Goal: Communication & Community: Share content

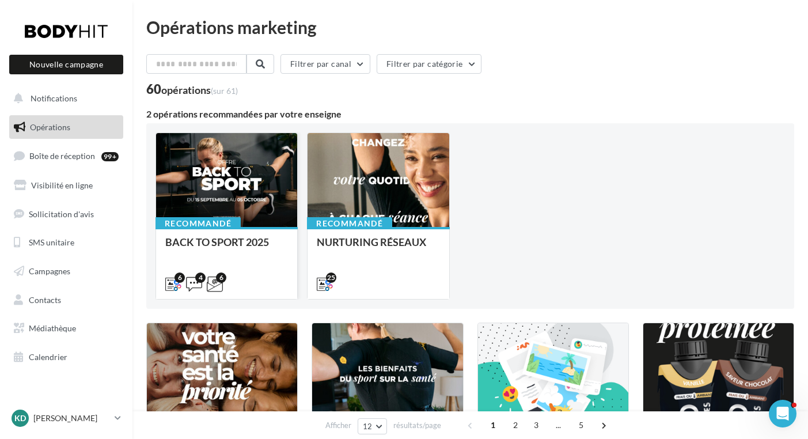
click at [240, 171] on div at bounding box center [226, 180] width 141 height 95
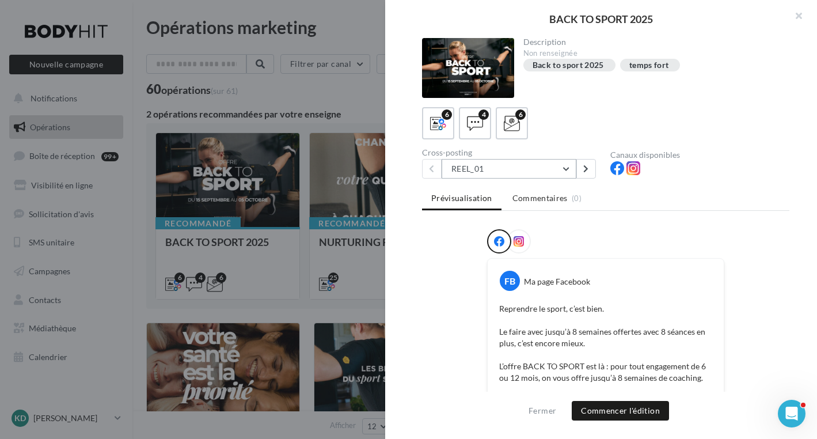
click at [511, 169] on button "REEL_01" at bounding box center [509, 169] width 135 height 20
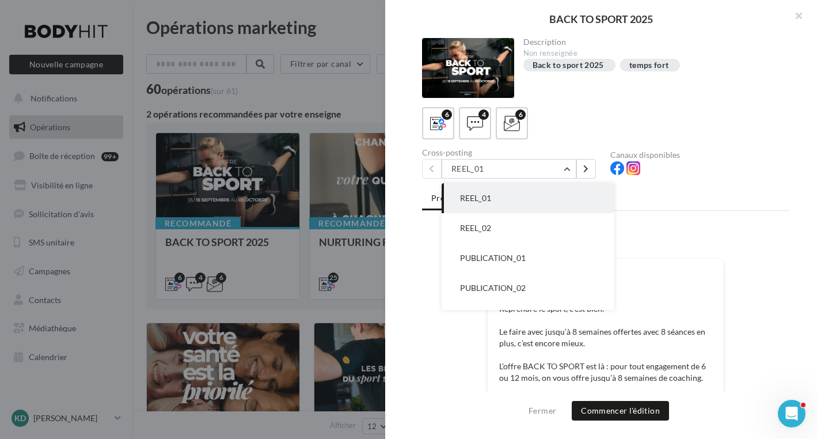
click at [495, 225] on button "REEL_02" at bounding box center [528, 228] width 173 height 30
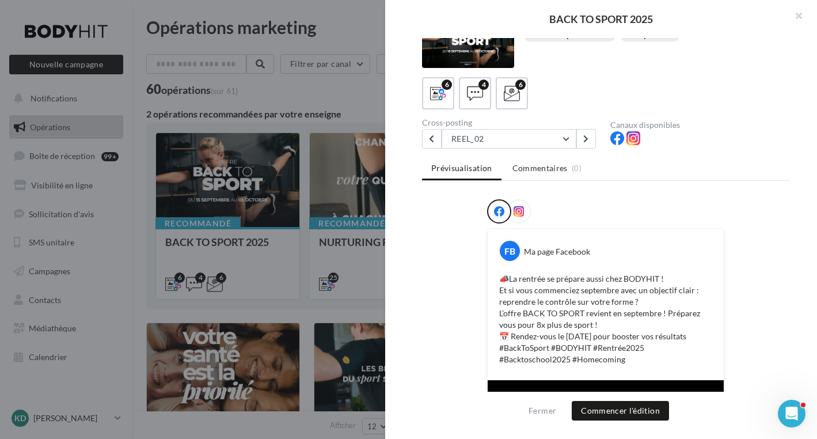
scroll to position [32, 0]
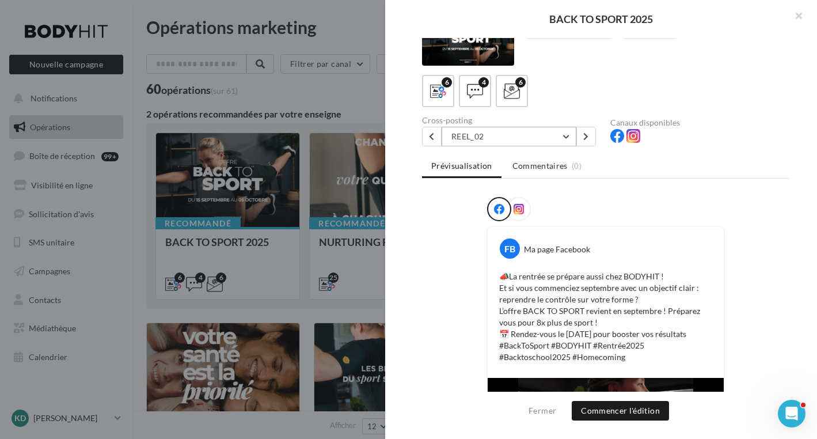
click at [560, 136] on button "REEL_02" at bounding box center [509, 137] width 135 height 20
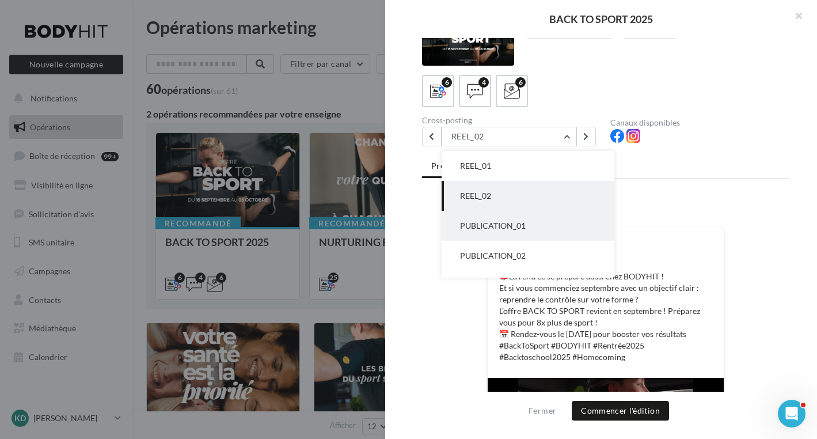
click at [499, 225] on span "PUBLICATION_01" at bounding box center [493, 226] width 66 height 10
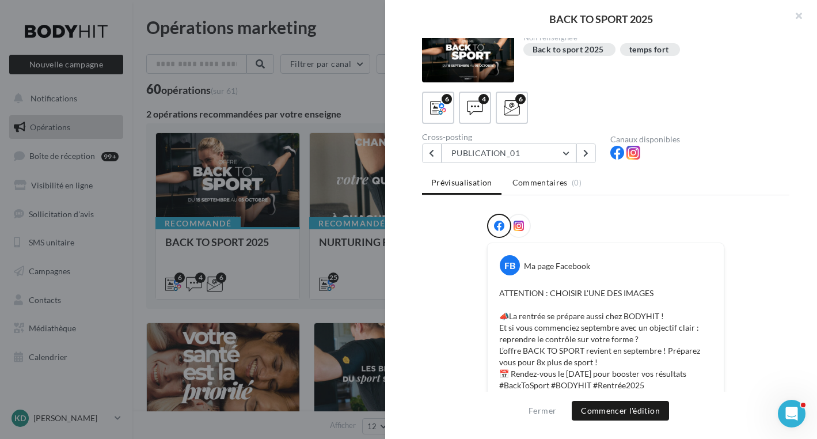
scroll to position [0, 0]
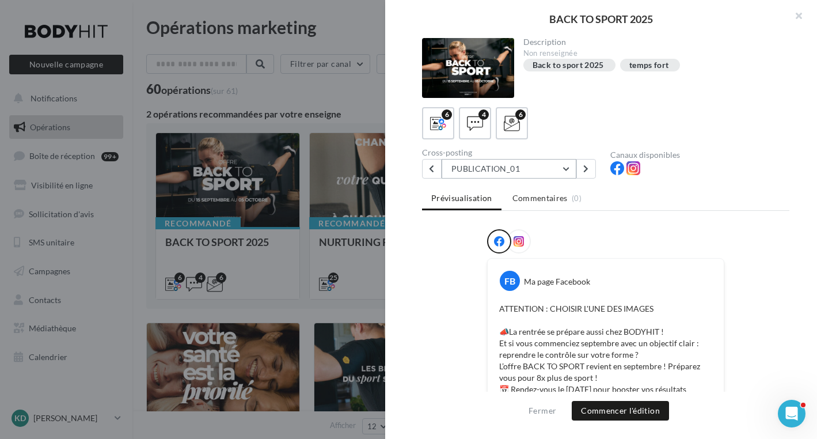
click at [499, 170] on button "PUBLICATION_01" at bounding box center [509, 169] width 135 height 20
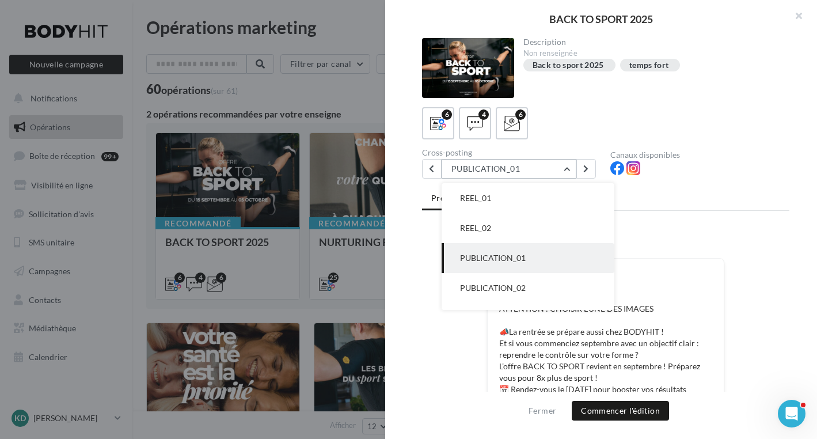
scroll to position [30, 0]
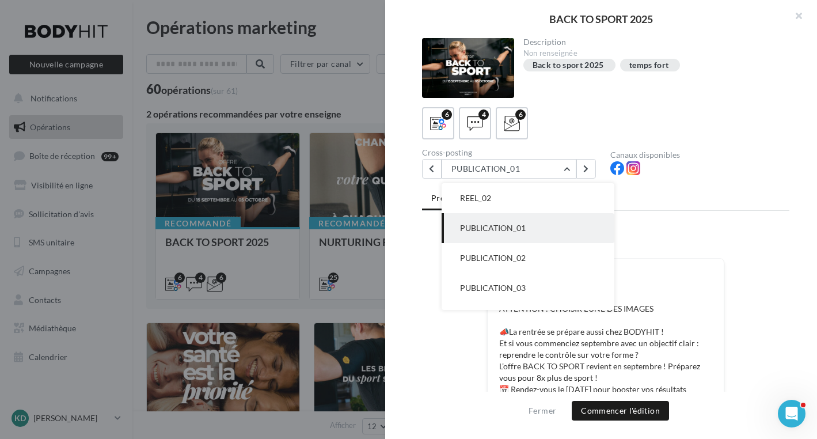
drag, startPoint x: 501, startPoint y: 258, endPoint x: 569, endPoint y: 257, distance: 68.0
click at [501, 258] on span "PUBLICATION_02" at bounding box center [493, 258] width 66 height 10
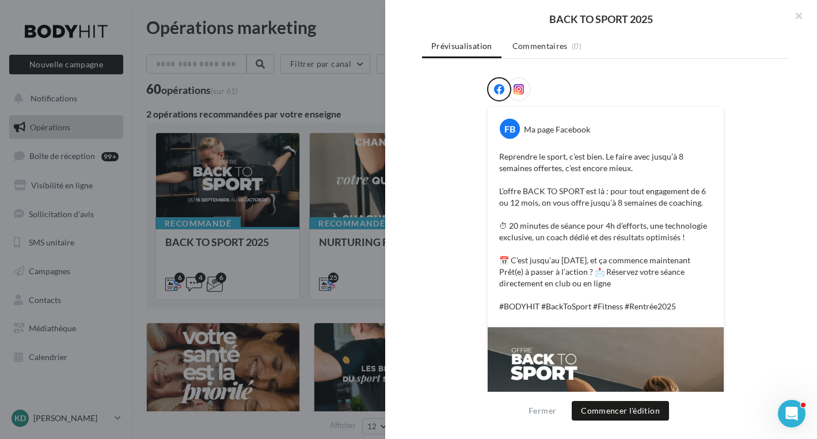
scroll to position [0, 0]
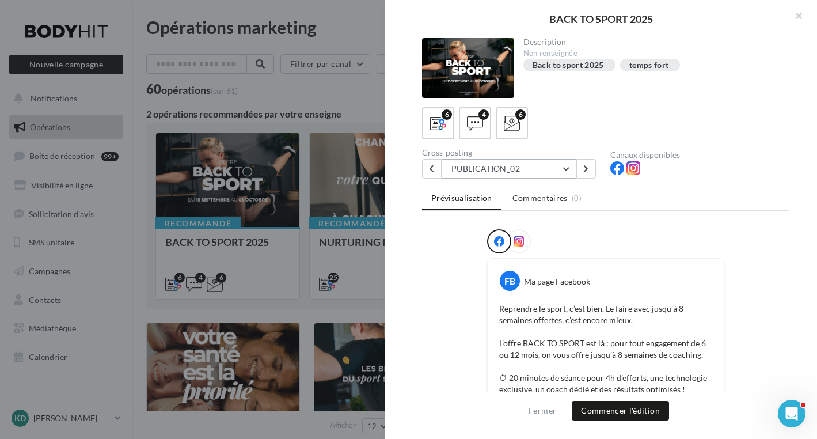
click at [491, 169] on button "PUBLICATION_02" at bounding box center [509, 169] width 135 height 20
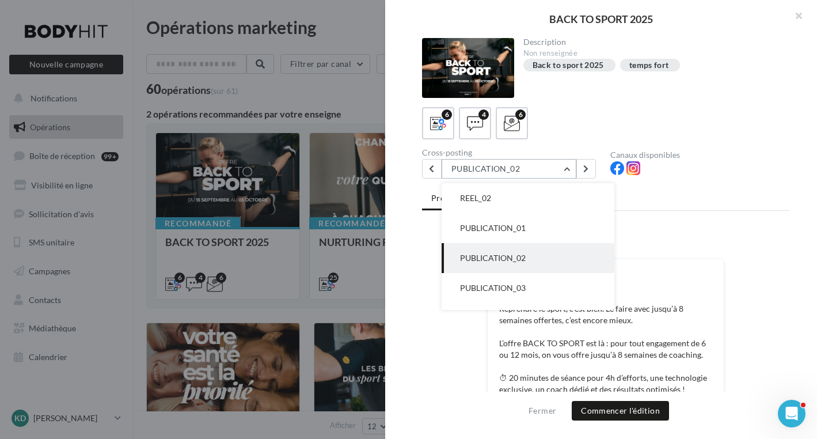
scroll to position [53, 0]
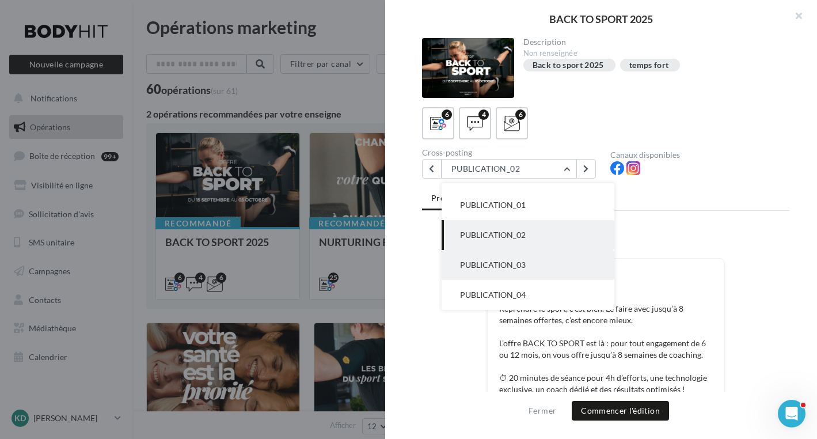
click at [511, 266] on span "PUBLICATION_03" at bounding box center [493, 265] width 66 height 10
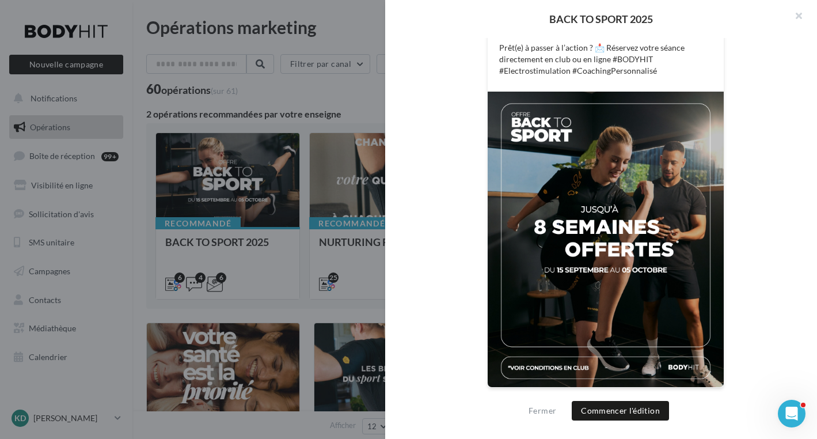
scroll to position [0, 0]
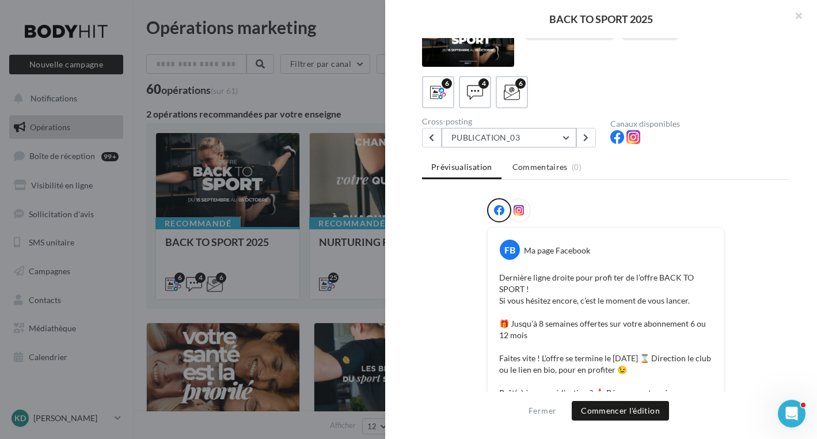
click at [490, 141] on button "PUBLICATION_03" at bounding box center [509, 138] width 135 height 20
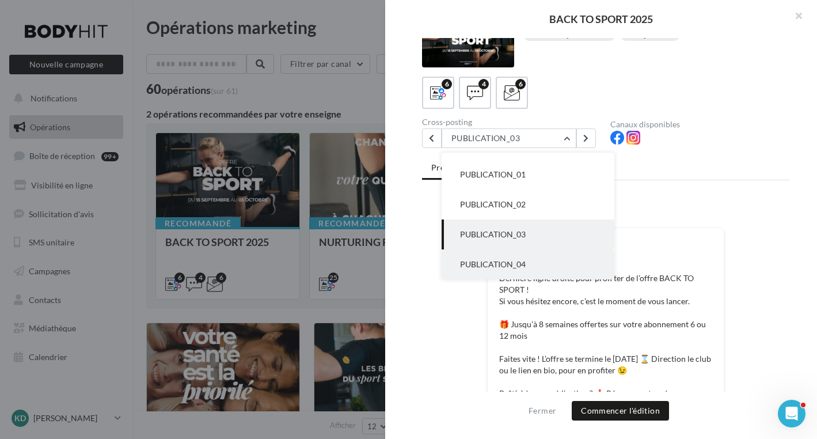
click at [501, 260] on span "PUBLICATION_04" at bounding box center [493, 264] width 66 height 10
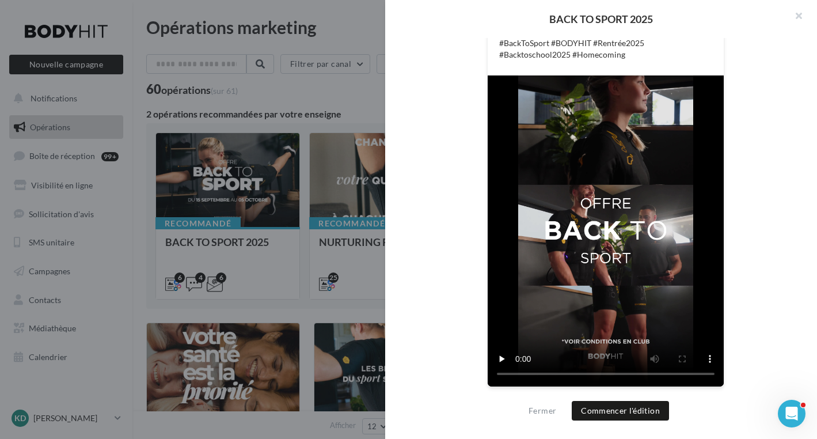
scroll to position [0, 0]
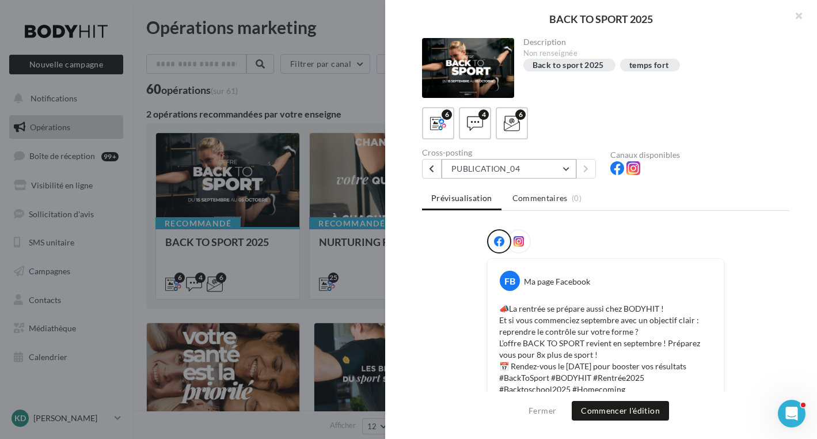
click at [520, 168] on button "PUBLICATION_04" at bounding box center [509, 169] width 135 height 20
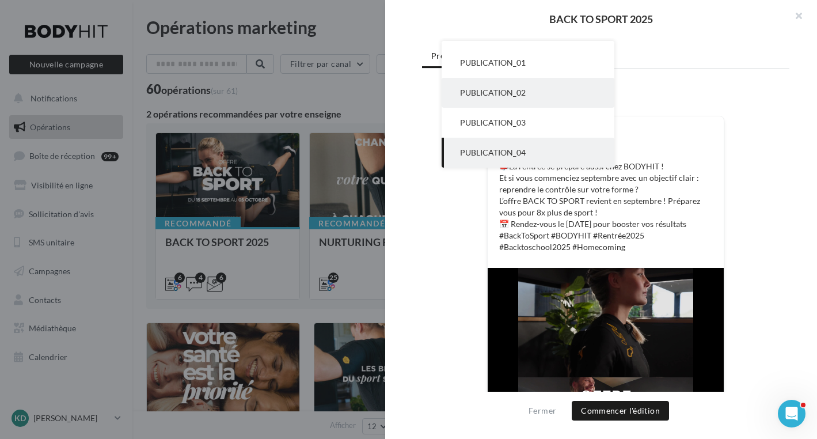
scroll to position [143, 0]
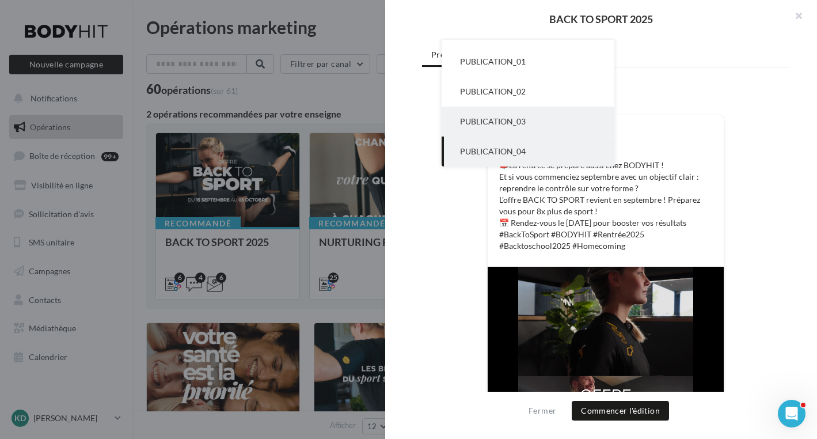
click at [520, 120] on span "PUBLICATION_03" at bounding box center [493, 121] width 66 height 10
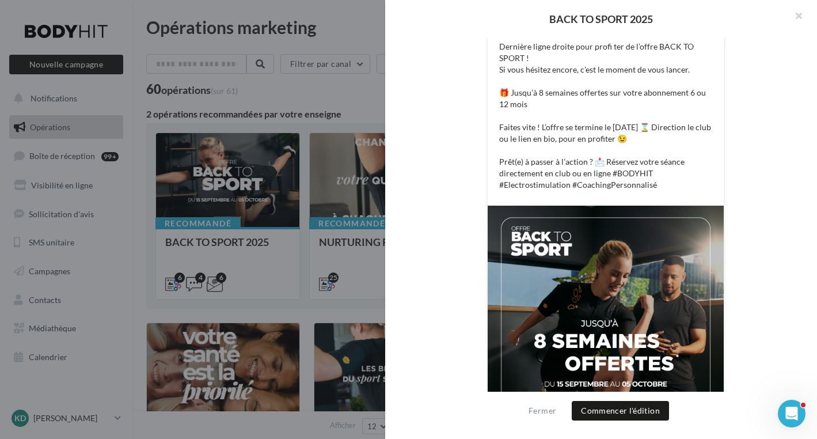
scroll to position [376, 0]
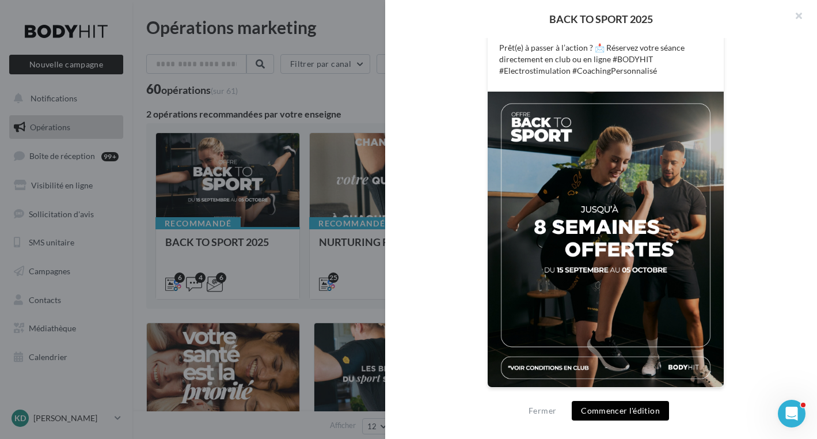
click at [628, 408] on button "Commencer l'édition" at bounding box center [620, 411] width 97 height 20
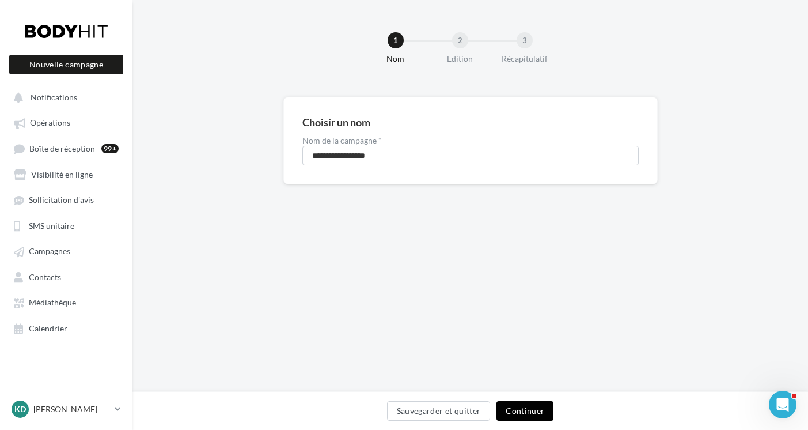
click at [526, 410] on button "Continuer" at bounding box center [525, 411] width 57 height 20
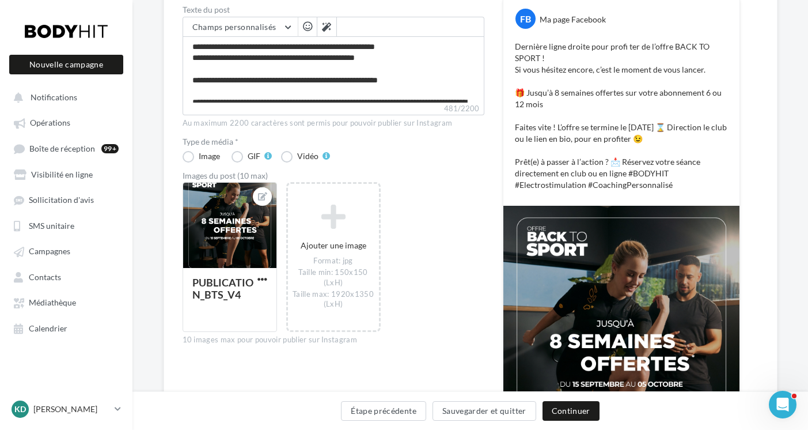
scroll to position [188, 0]
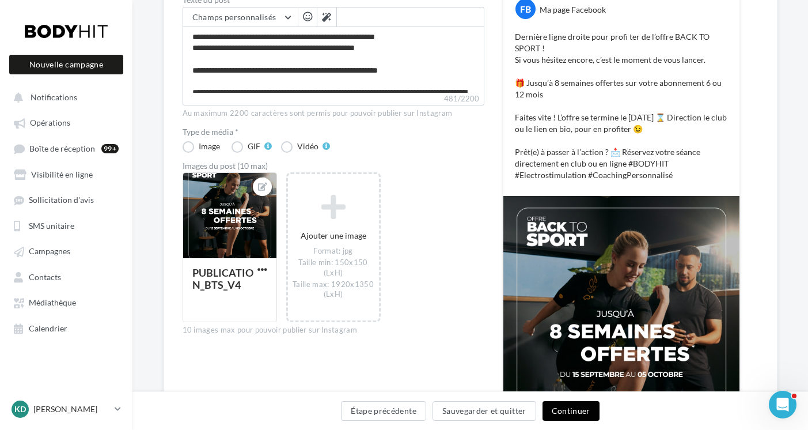
click at [578, 406] on button "Continuer" at bounding box center [571, 411] width 57 height 20
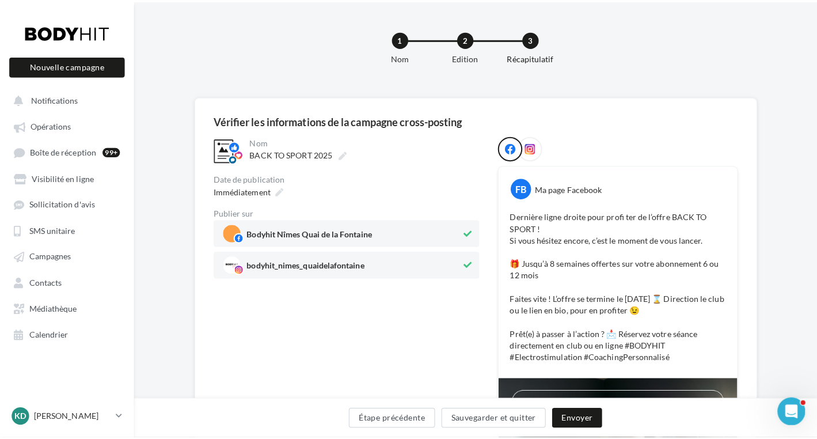
scroll to position [49, 0]
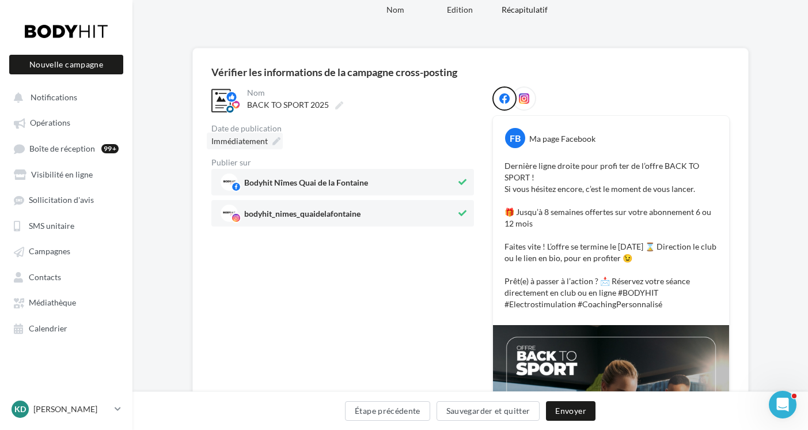
click at [247, 139] on span "Immédiatement" at bounding box center [239, 141] width 56 height 10
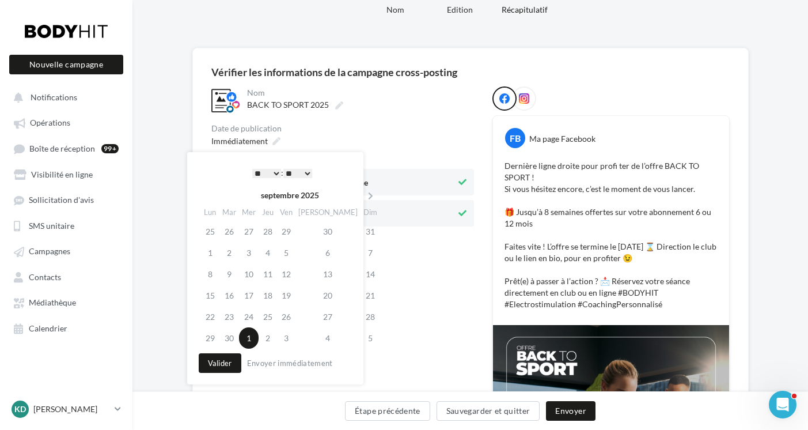
click at [275, 173] on select "* * * * * * * * * * ** ** ** ** ** ** ** ** ** ** ** ** ** **" at bounding box center [266, 173] width 29 height 9
click at [220, 364] on button "Valider" at bounding box center [220, 363] width 43 height 20
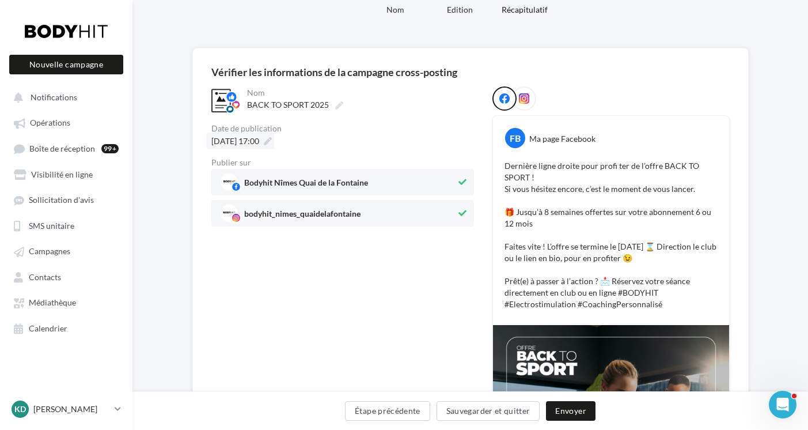
click at [259, 139] on span "01/10/2025 à 17:00" at bounding box center [235, 141] width 48 height 10
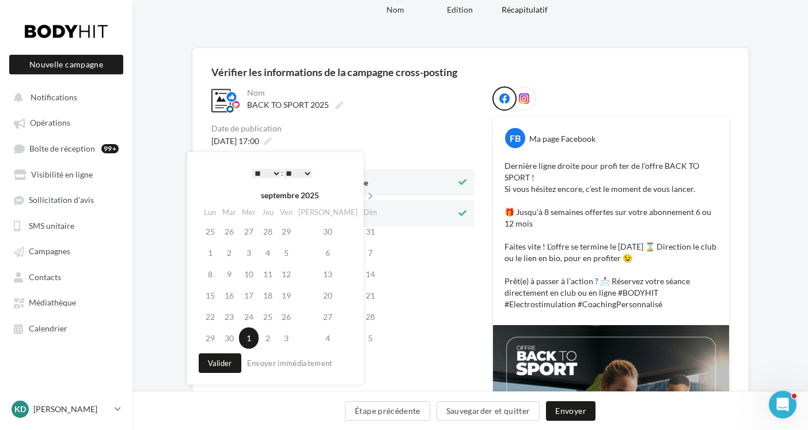
click at [306, 172] on select "** ** ** ** ** **" at bounding box center [297, 173] width 29 height 9
click at [220, 364] on button "Valider" at bounding box center [220, 363] width 43 height 20
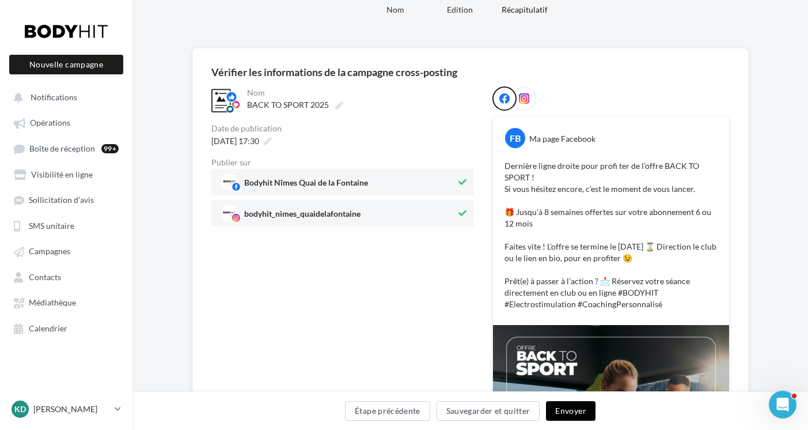
click at [567, 410] on button "Envoyer" at bounding box center [570, 411] width 49 height 20
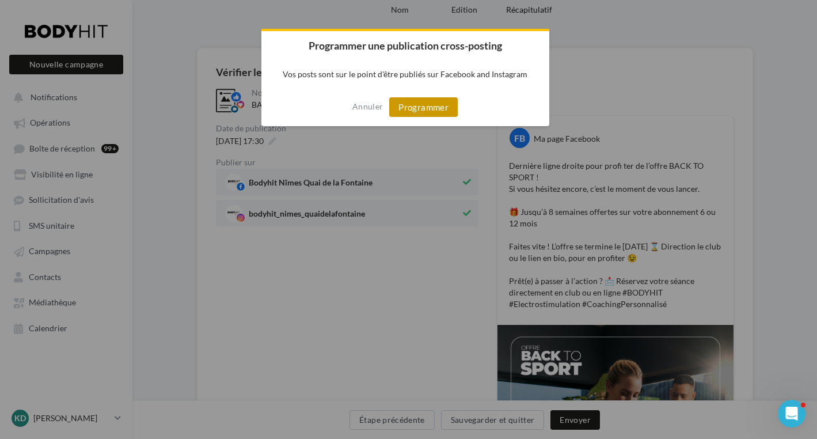
click at [424, 108] on button "Programmer" at bounding box center [423, 107] width 69 height 20
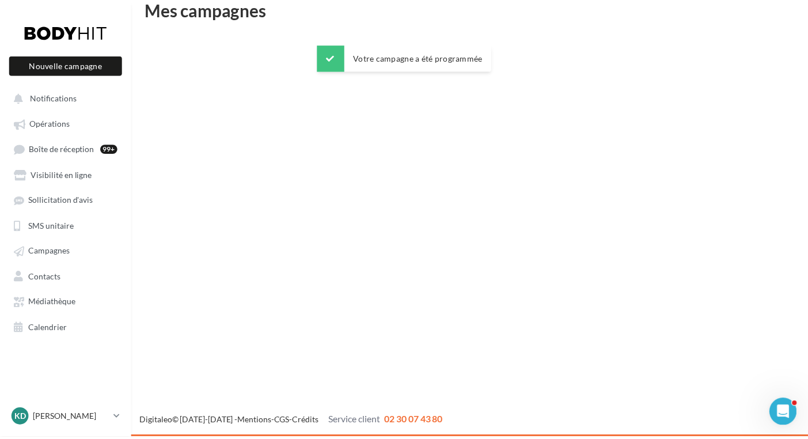
scroll to position [18, 0]
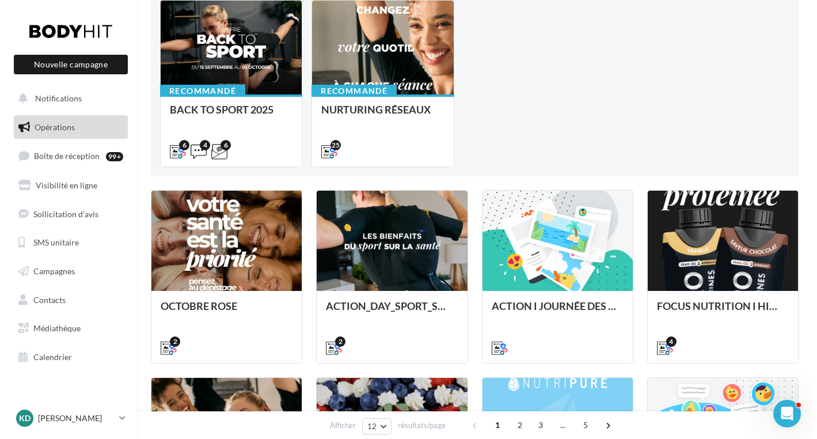
scroll to position [194, 0]
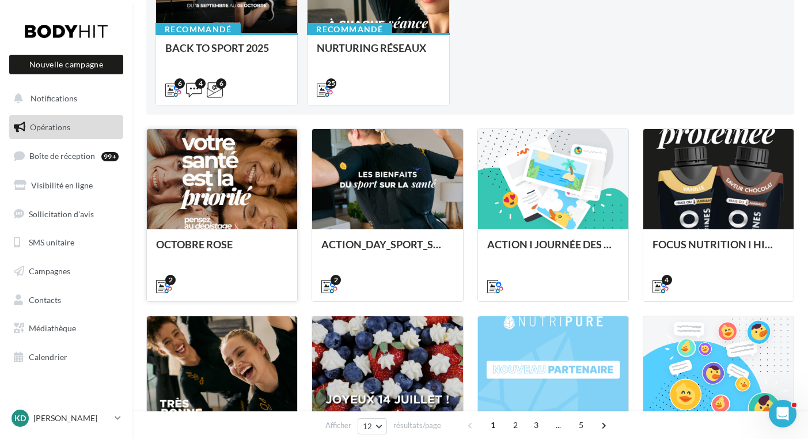
click at [235, 190] on div at bounding box center [222, 179] width 150 height 101
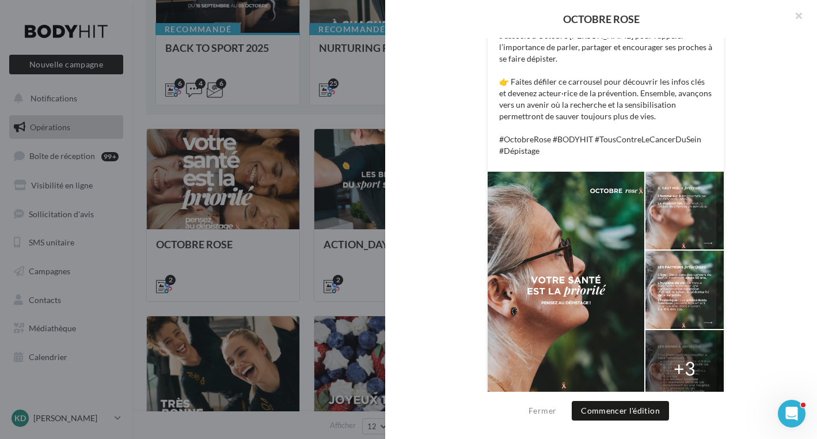
scroll to position [536, 0]
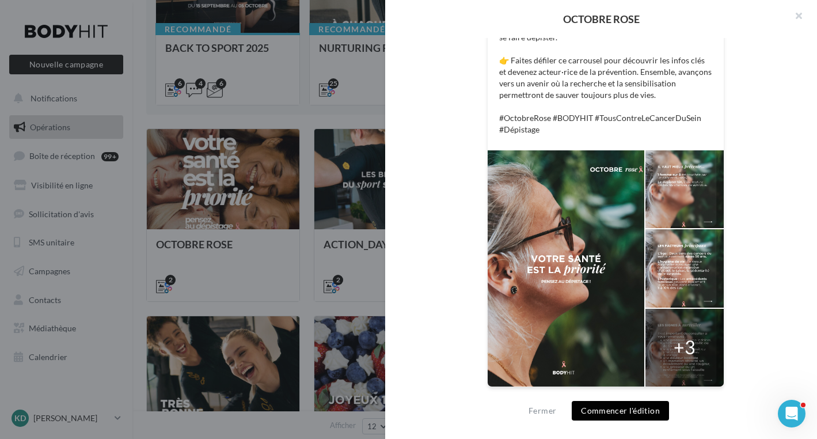
click at [613, 407] on button "Commencer l'édition" at bounding box center [620, 411] width 97 height 20
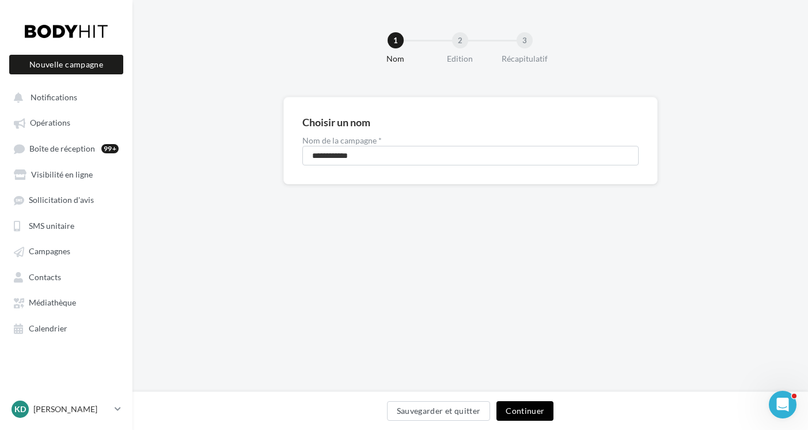
click at [516, 406] on button "Continuer" at bounding box center [525, 411] width 57 height 20
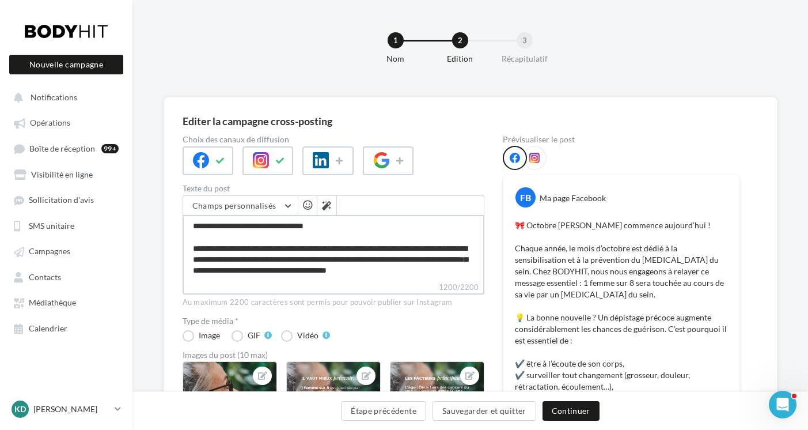
click at [344, 225] on textarea "1200/2200" at bounding box center [334, 248] width 302 height 66
type textarea "**********"
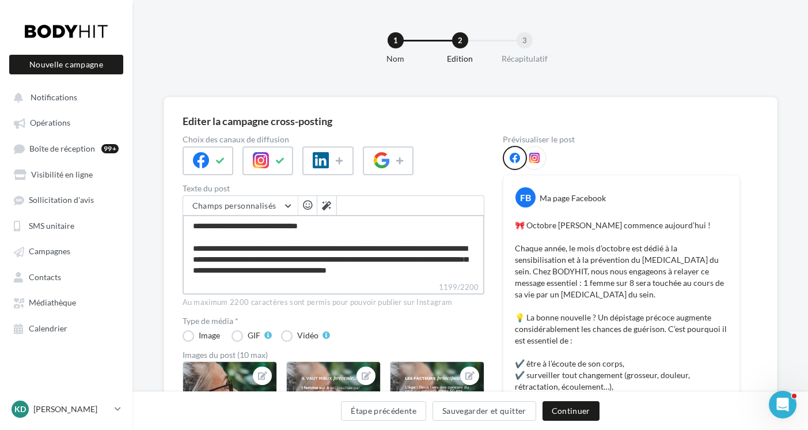
type textarea "**********"
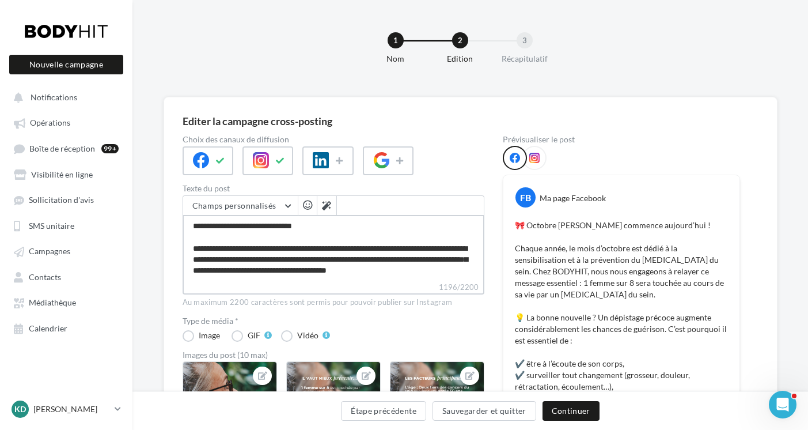
type textarea "**********"
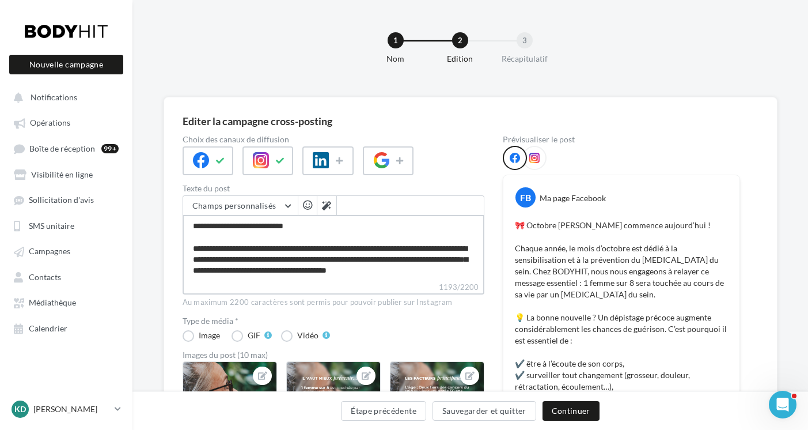
type textarea "**********"
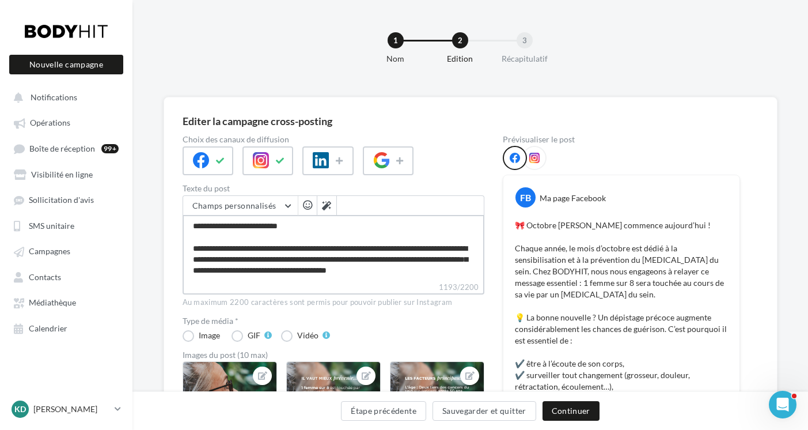
type textarea "**********"
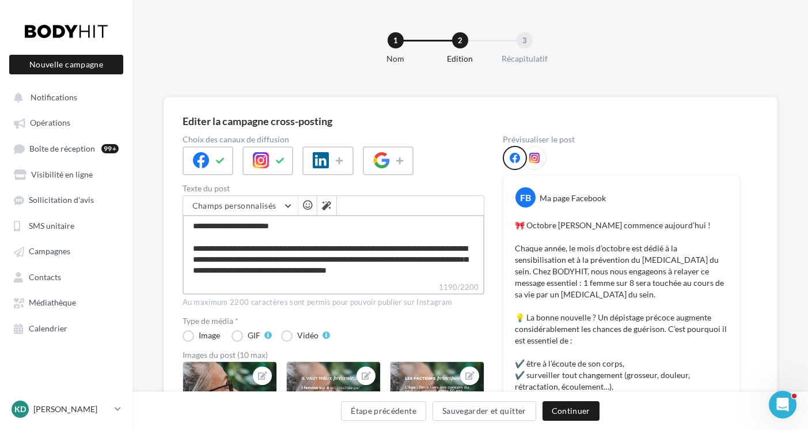
type textarea "**********"
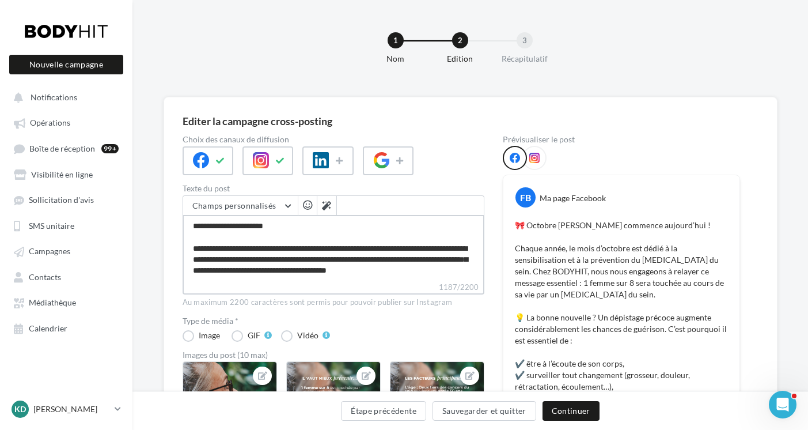
type textarea "**********"
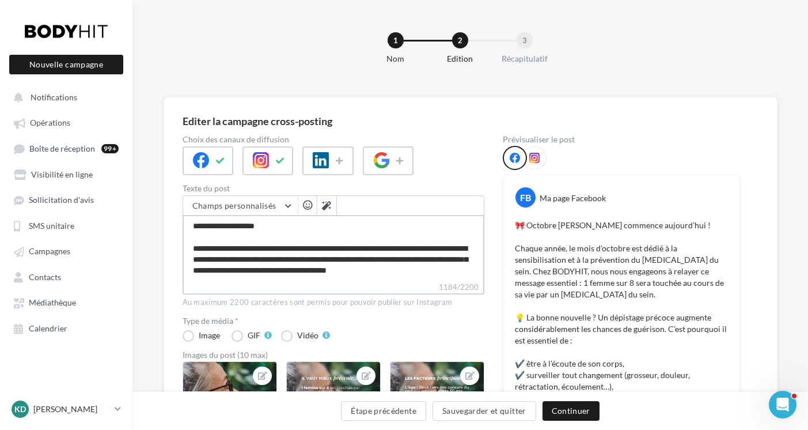
type textarea "**********"
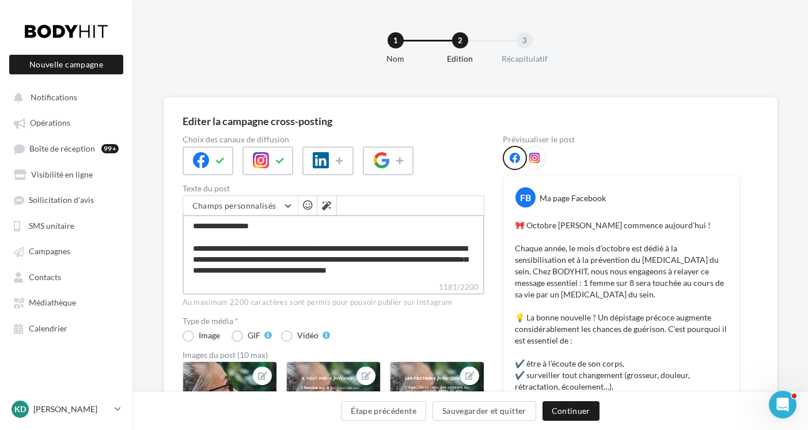
type textarea "**********"
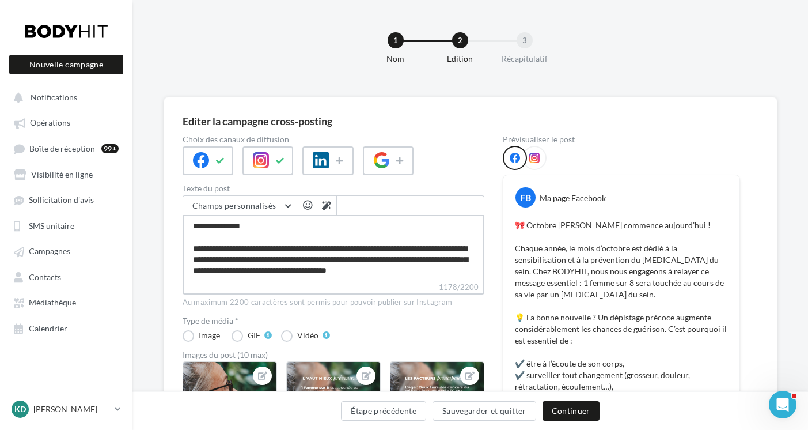
type textarea "**********"
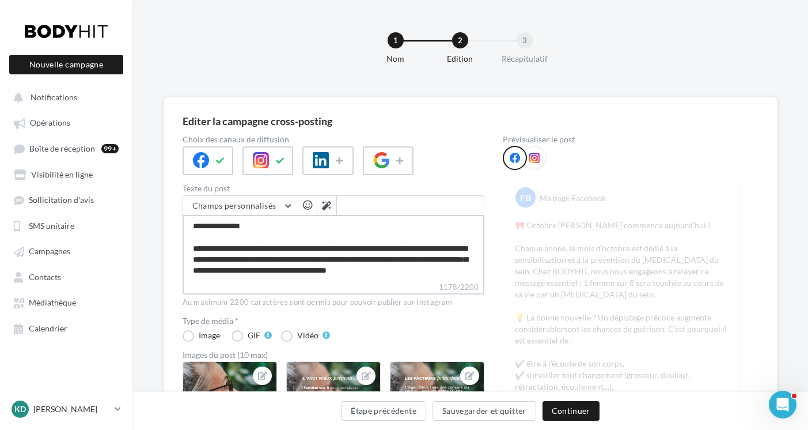
type textarea "**********"
click at [305, 203] on span "button" at bounding box center [307, 205] width 9 height 10
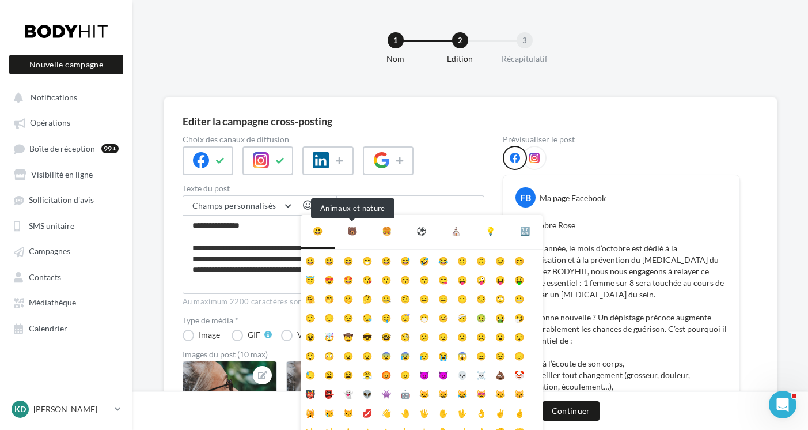
click at [348, 229] on div "🐻" at bounding box center [352, 231] width 10 height 14
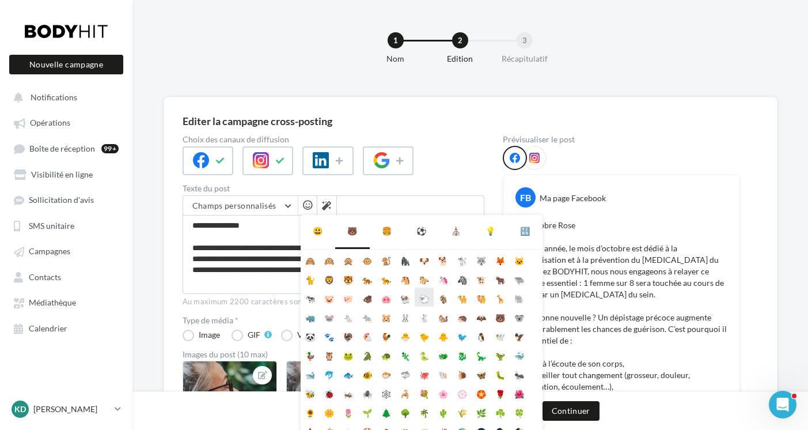
scroll to position [65, 0]
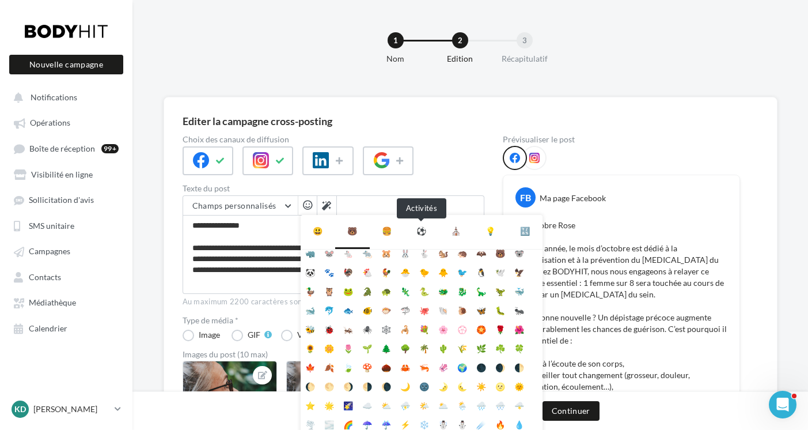
click at [417, 228] on div "⚽" at bounding box center [421, 231] width 10 height 14
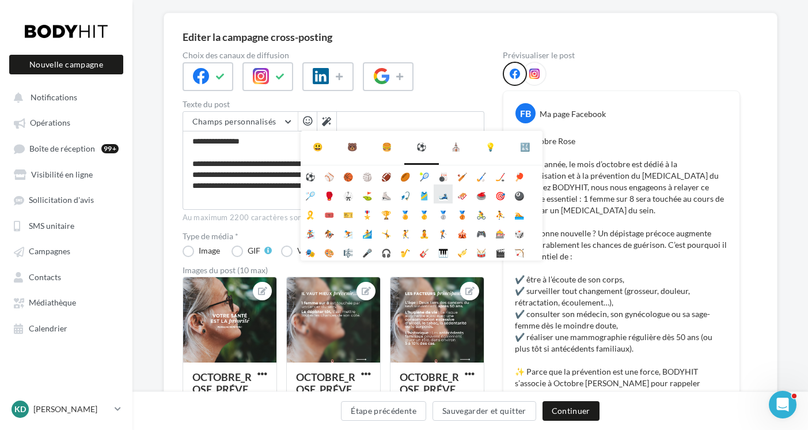
scroll to position [0, 0]
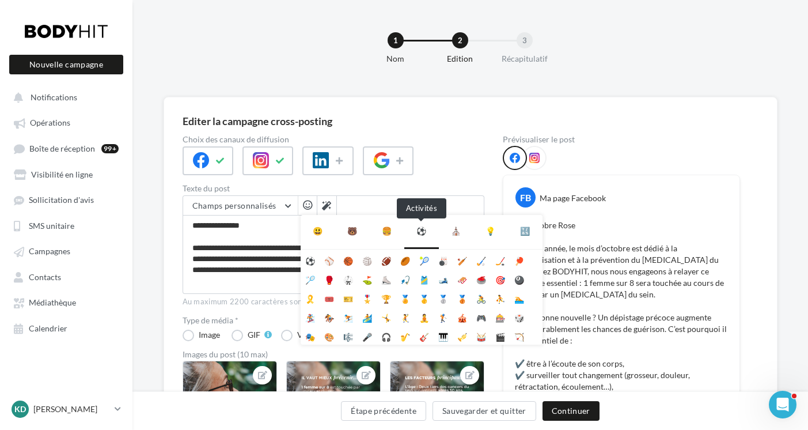
click at [422, 228] on div "⚽" at bounding box center [421, 231] width 10 height 14
click at [454, 229] on div "⛪" at bounding box center [456, 231] width 10 height 14
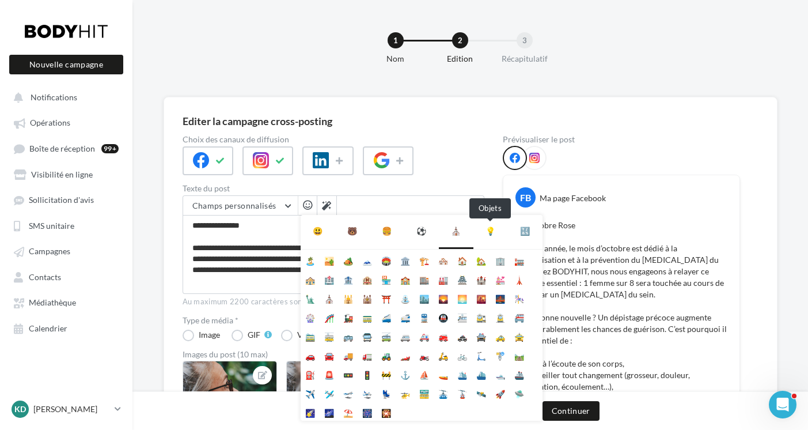
click at [491, 231] on div "💡" at bounding box center [491, 231] width 10 height 14
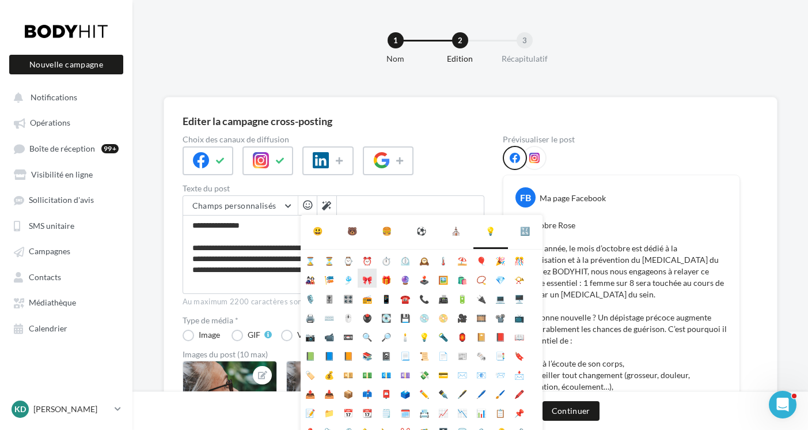
click at [372, 278] on li "🎀" at bounding box center [367, 277] width 19 height 19
type textarea "**********"
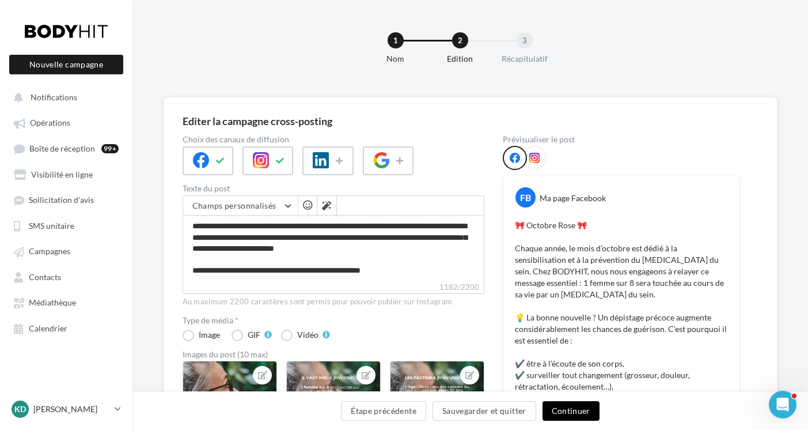
scroll to position [243, 0]
click at [579, 411] on button "Continuer" at bounding box center [571, 411] width 57 height 20
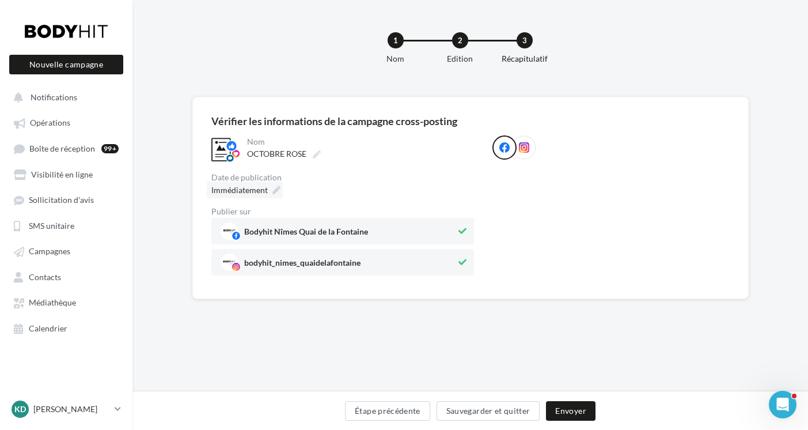
click at [253, 191] on span "Immédiatement" at bounding box center [239, 190] width 56 height 10
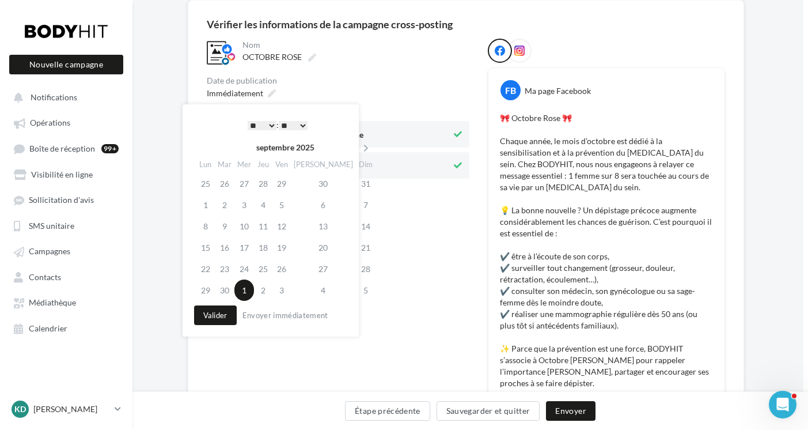
scroll to position [96, 5]
click at [288, 290] on td "3" at bounding box center [281, 290] width 18 height 21
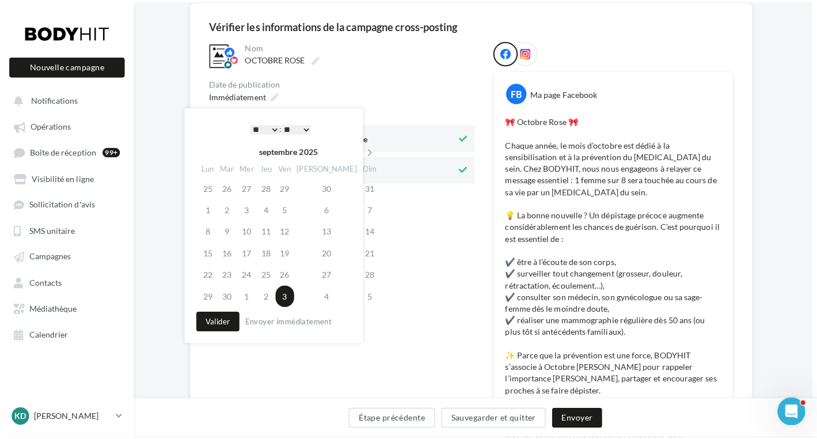
scroll to position [98, 5]
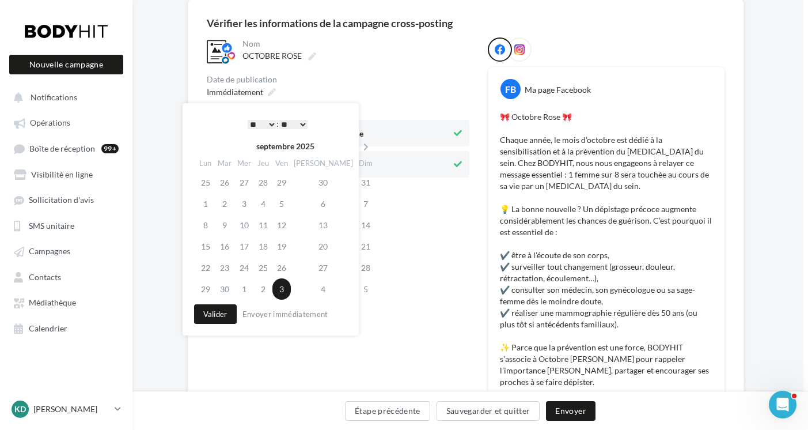
click at [269, 122] on select "* * * * * * * * * * ** ** ** ** ** ** ** ** ** ** ** ** ** **" at bounding box center [262, 124] width 29 height 9
click at [221, 315] on button "Valider" at bounding box center [215, 314] width 43 height 20
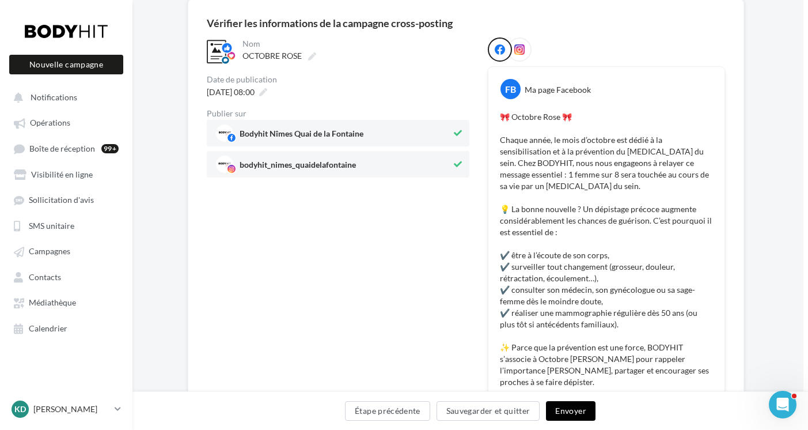
click at [569, 410] on button "Envoyer" at bounding box center [570, 411] width 49 height 20
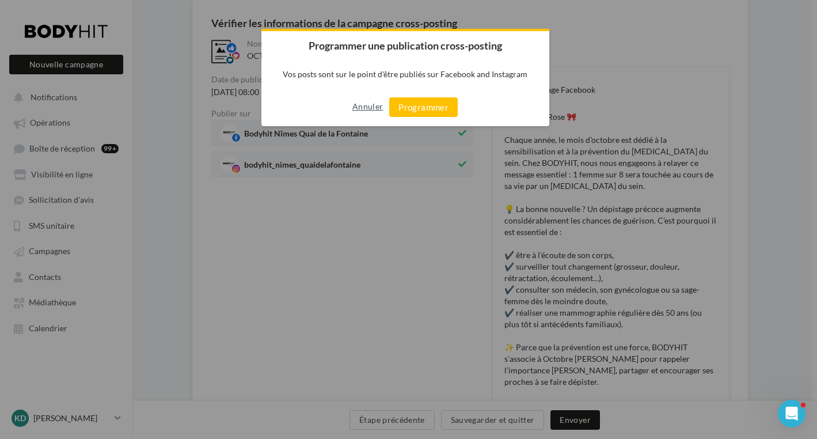
click at [361, 109] on button "Annuler" at bounding box center [368, 106] width 31 height 18
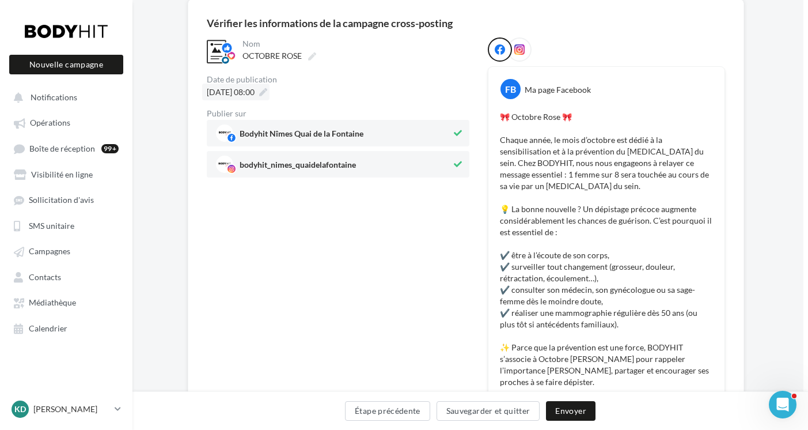
click at [255, 92] on span "03/10/2025 à 08:00" at bounding box center [231, 92] width 48 height 10
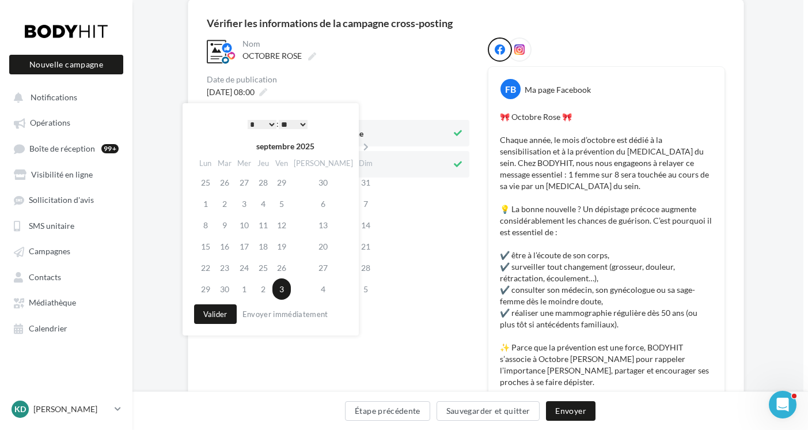
click at [271, 124] on select "* * * * * * * * * * ** ** ** ** ** ** ** ** ** ** ** ** ** **" at bounding box center [262, 124] width 29 height 9
click at [212, 313] on button "Valider" at bounding box center [215, 314] width 43 height 20
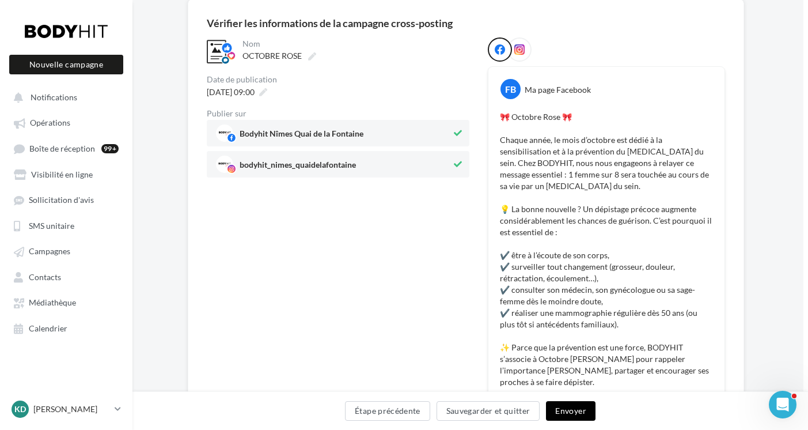
click at [565, 408] on button "Envoyer" at bounding box center [570, 411] width 49 height 20
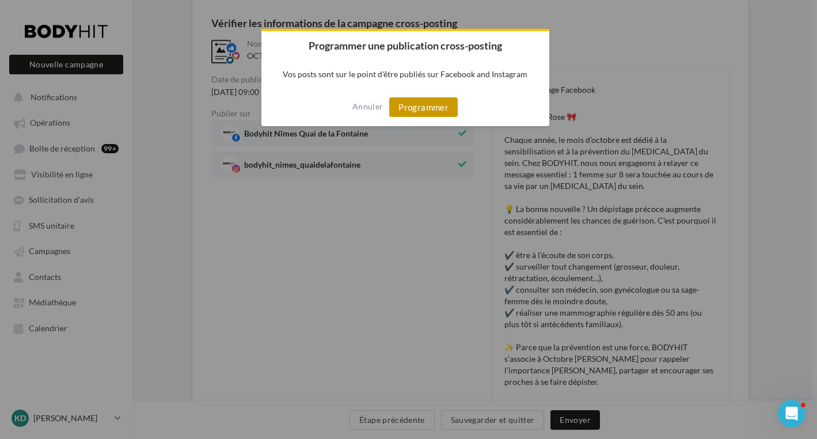
click at [414, 108] on button "Programmer" at bounding box center [423, 107] width 69 height 20
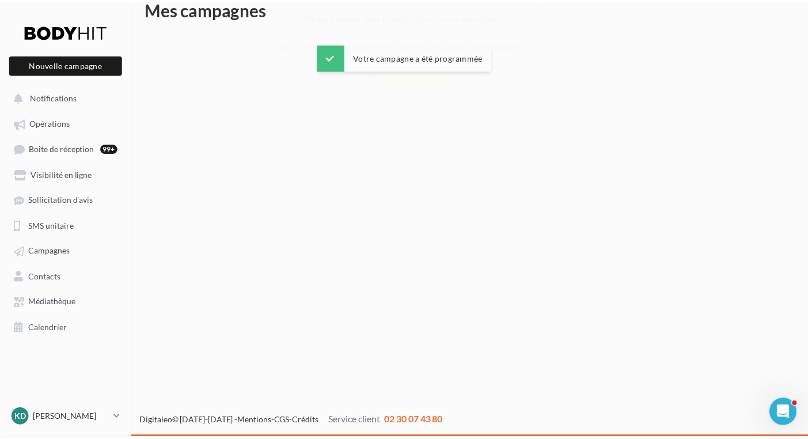
scroll to position [18, 0]
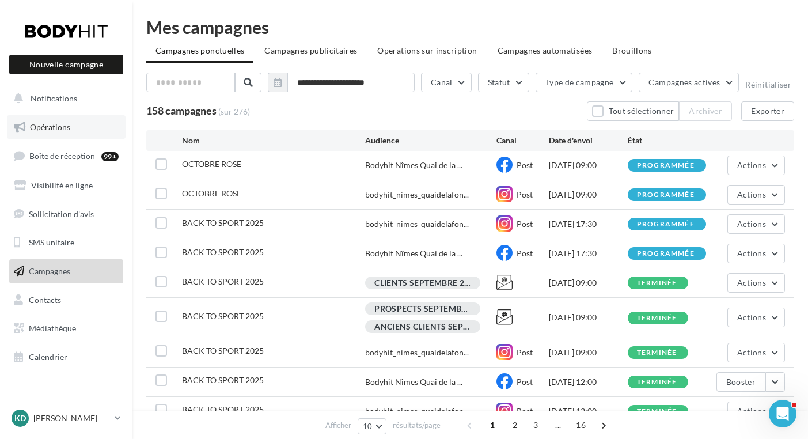
click at [48, 127] on span "Opérations" at bounding box center [50, 127] width 40 height 10
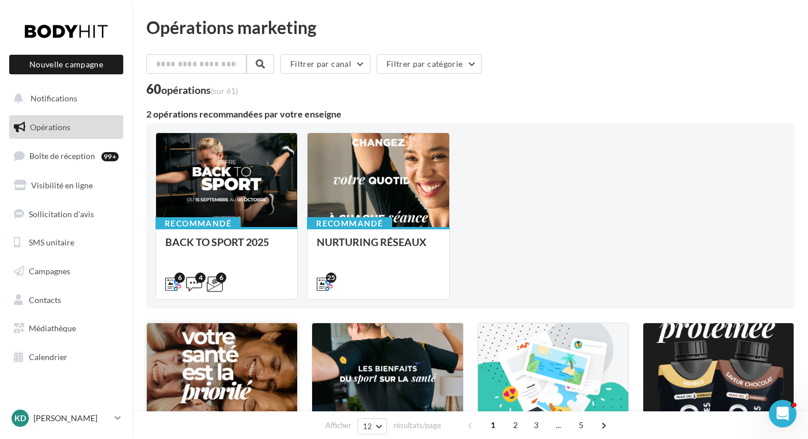
click at [221, 365] on div at bounding box center [222, 373] width 150 height 101
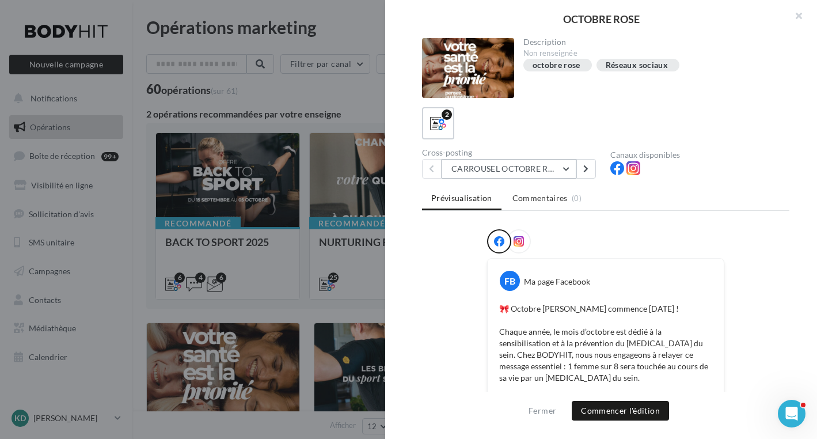
click at [501, 164] on button "CARROUSEL OCTOBRE ROSE" at bounding box center [509, 169] width 135 height 20
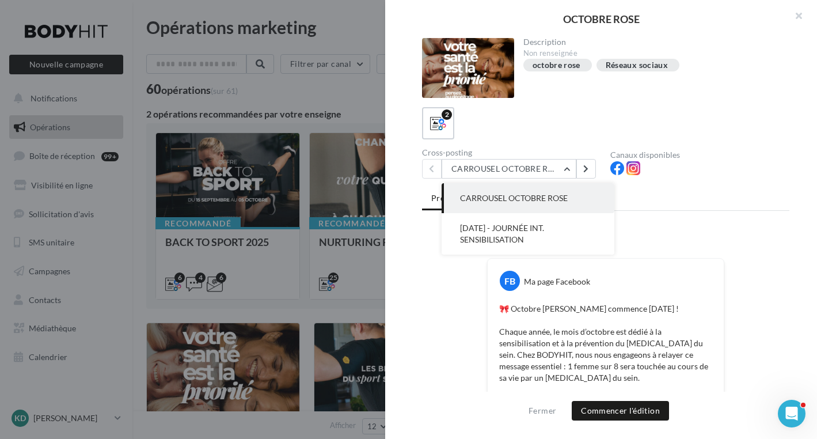
click at [502, 232] on span "19 OCTOBRE - JOURNÉE INT. SENSIBILISATION" at bounding box center [502, 233] width 84 height 21
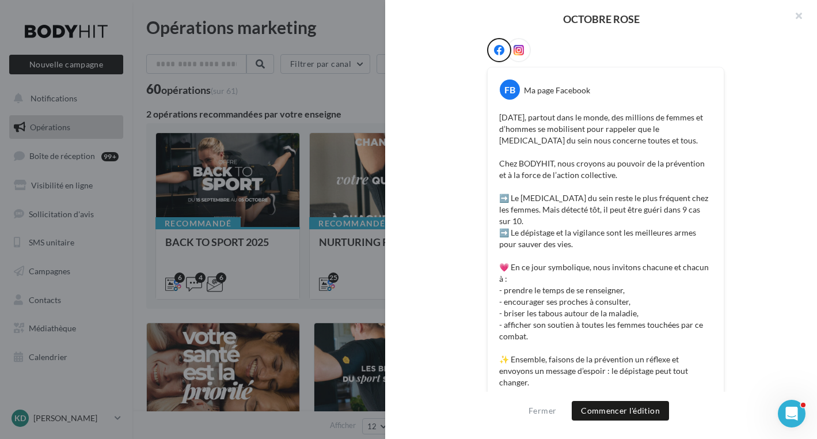
scroll to position [195, 0]
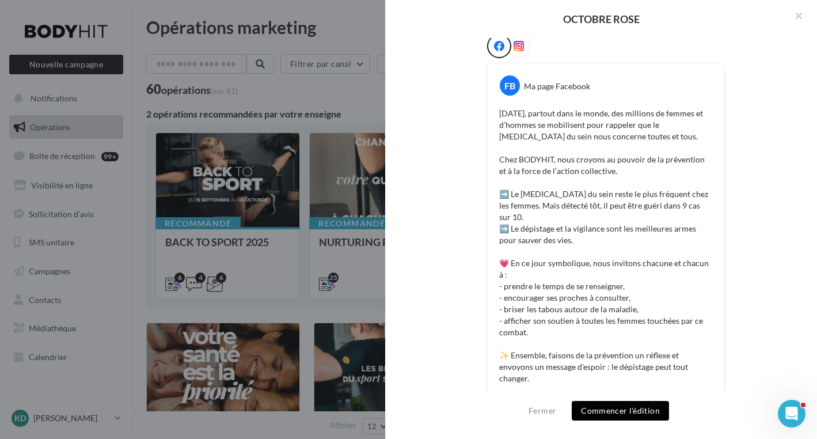
click at [630, 408] on button "Commencer l'édition" at bounding box center [620, 411] width 97 height 20
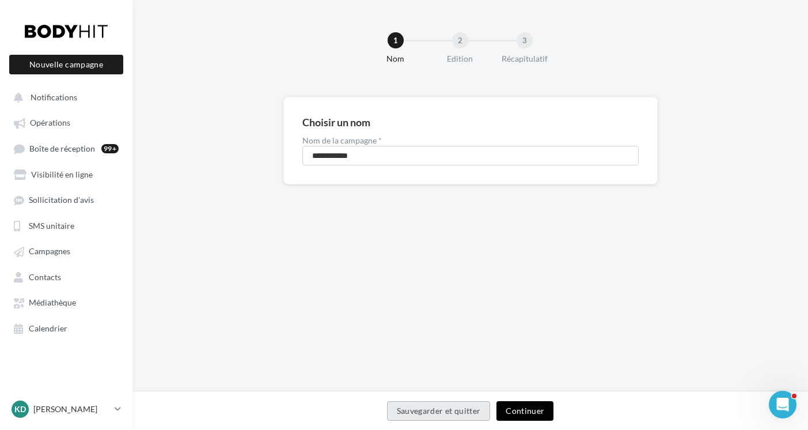
click at [526, 407] on button "Continuer" at bounding box center [525, 411] width 57 height 20
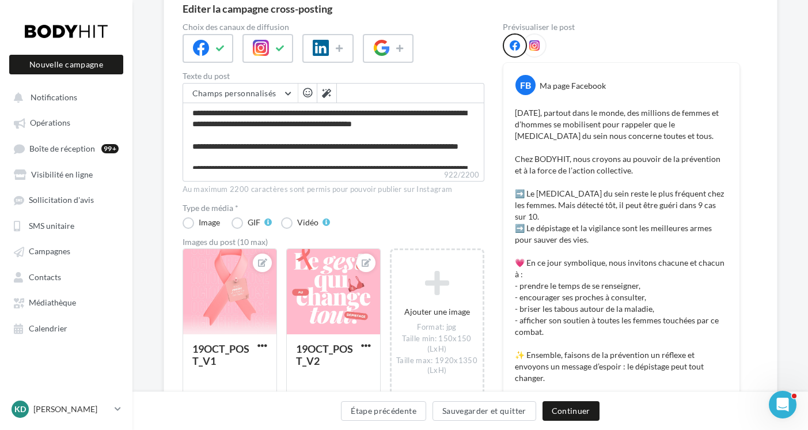
scroll to position [115, 0]
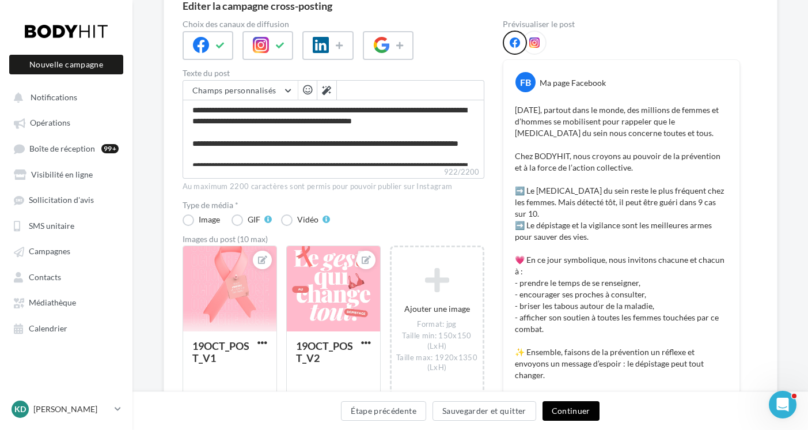
click at [565, 407] on button "Continuer" at bounding box center [571, 411] width 57 height 20
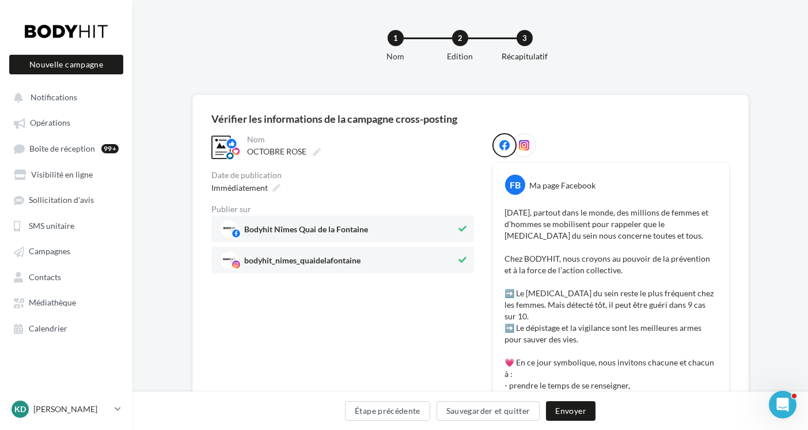
scroll to position [49, 0]
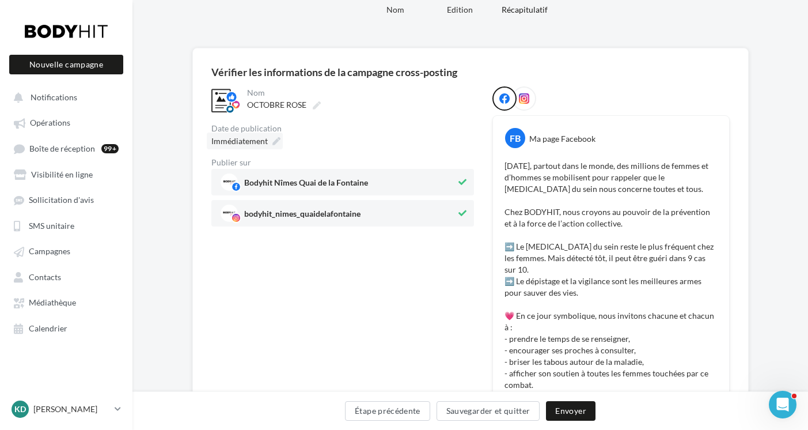
click at [243, 139] on span "Immédiatement" at bounding box center [239, 141] width 56 height 10
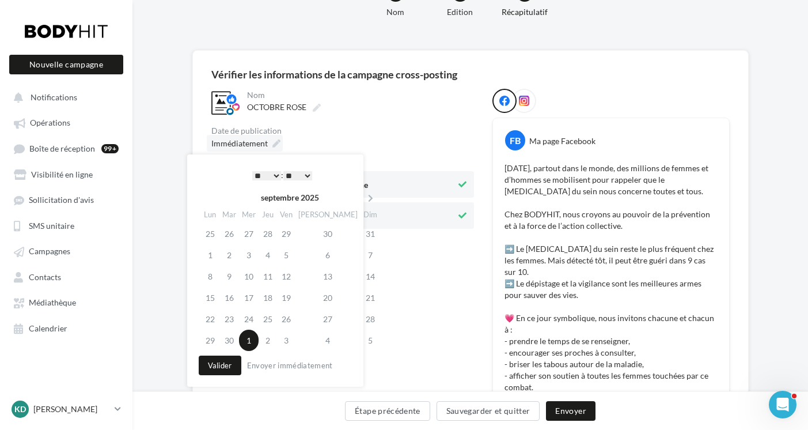
scroll to position [45, 0]
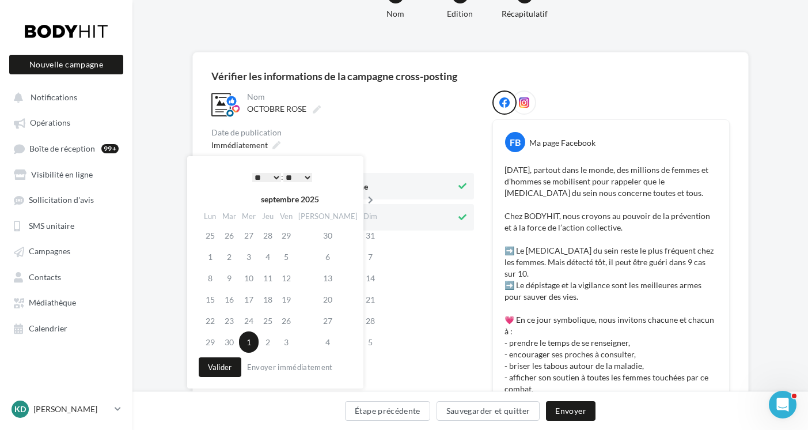
click at [363, 196] on icon at bounding box center [370, 200] width 14 height 8
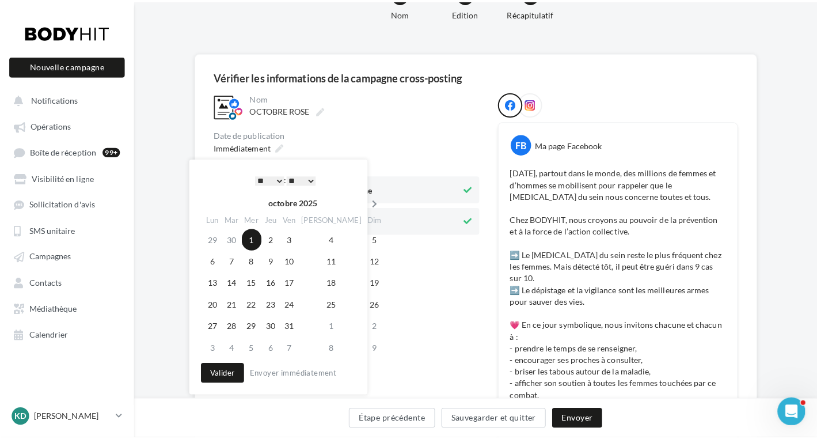
scroll to position [47, 0]
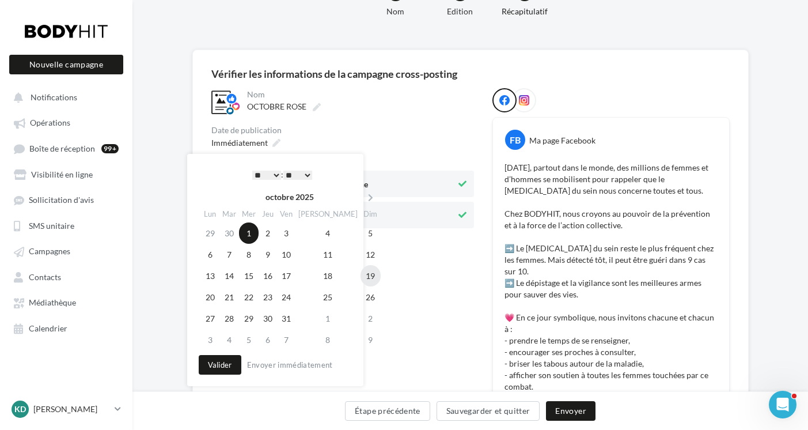
click at [361, 274] on td "19" at bounding box center [371, 275] width 20 height 21
click at [274, 172] on select "* * * * * * * * * * ** ** ** ** ** ** ** ** ** ** ** ** ** **" at bounding box center [266, 175] width 29 height 9
click at [225, 366] on button "Valider" at bounding box center [220, 365] width 43 height 20
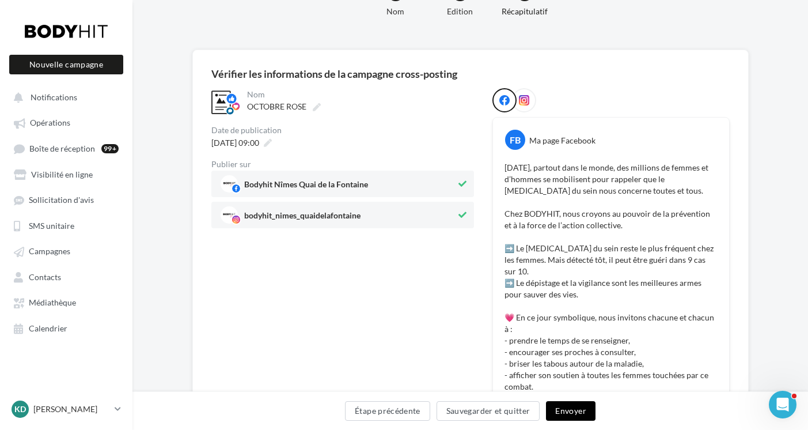
click at [572, 412] on button "Envoyer" at bounding box center [570, 411] width 49 height 20
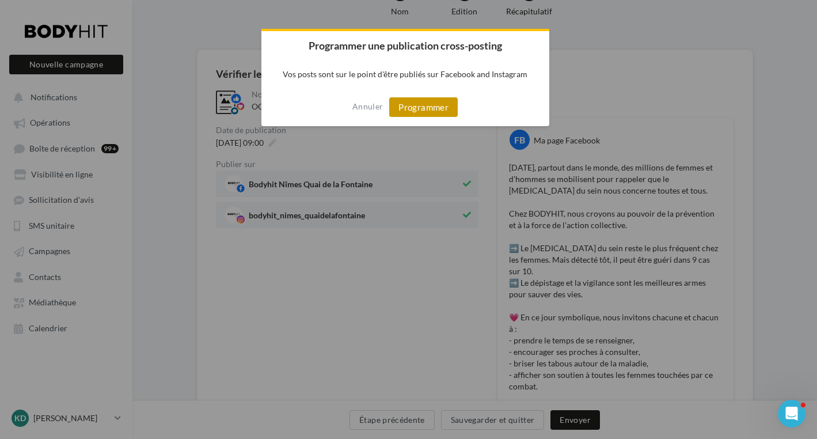
click at [452, 108] on button "Programmer" at bounding box center [423, 107] width 69 height 20
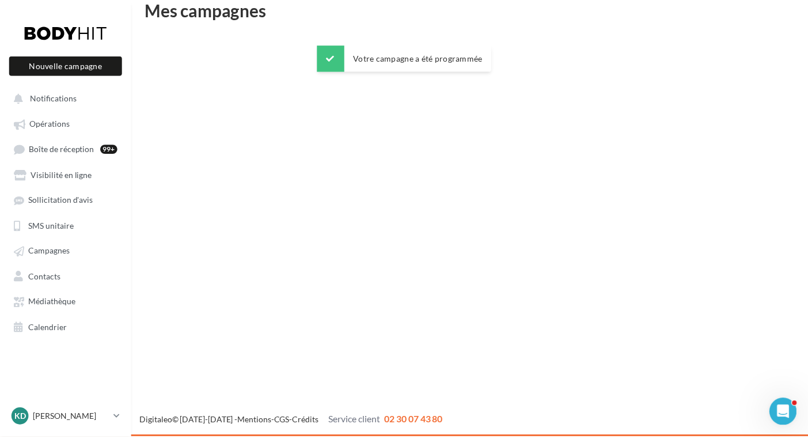
scroll to position [18, 0]
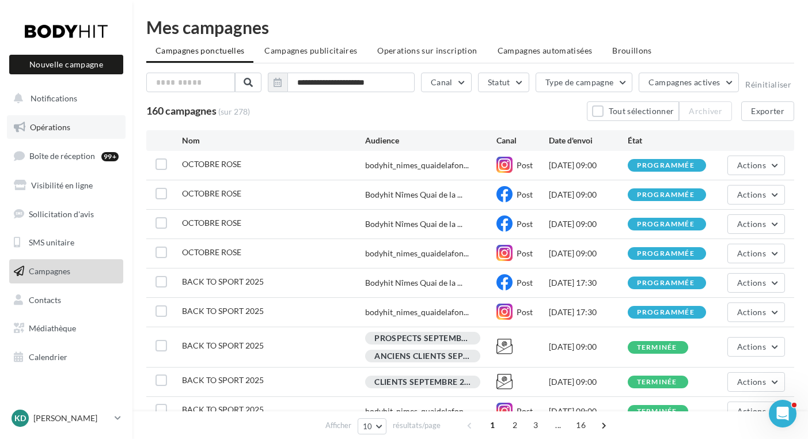
click at [54, 128] on span "Opérations" at bounding box center [50, 127] width 40 height 10
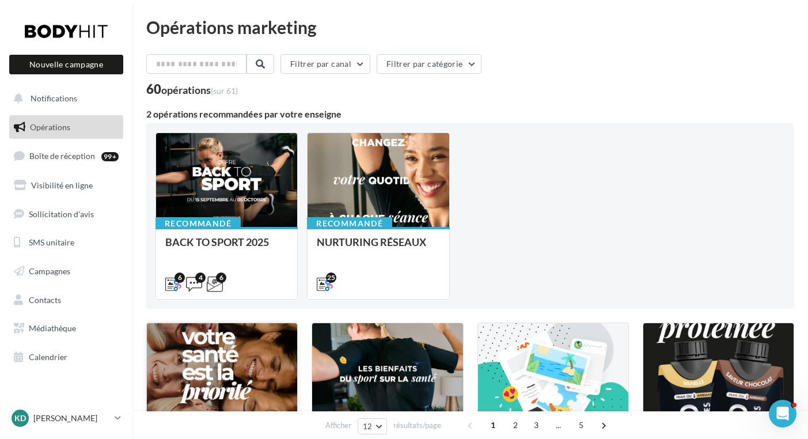
click at [249, 352] on div at bounding box center [222, 373] width 150 height 101
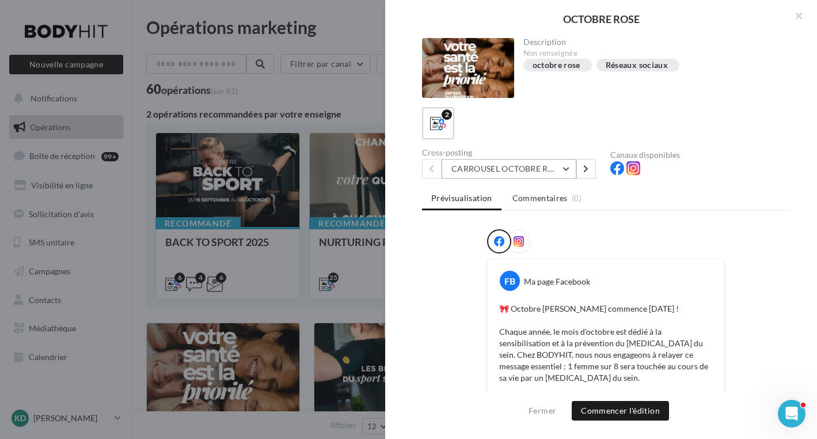
click at [492, 170] on button "CARROUSEL OCTOBRE ROSE" at bounding box center [509, 169] width 135 height 20
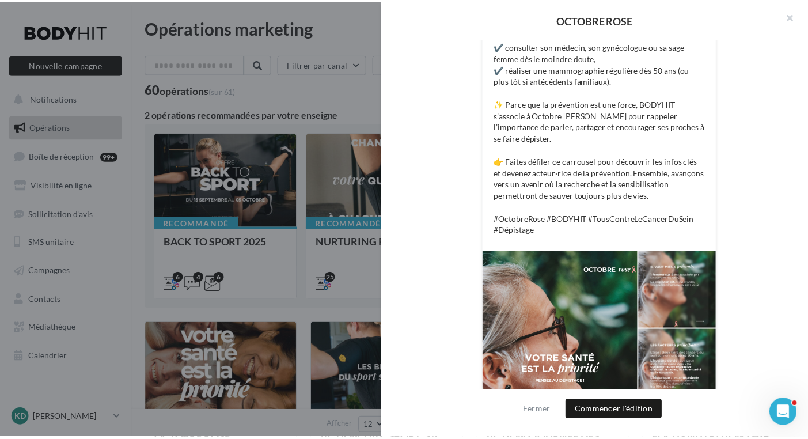
scroll to position [536, 0]
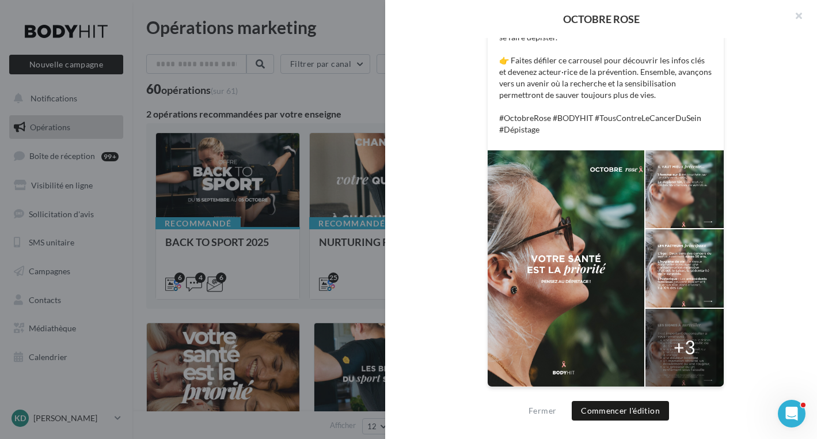
click at [599, 217] on div at bounding box center [566, 268] width 157 height 236
click at [681, 198] on div at bounding box center [685, 189] width 78 height 78
click at [799, 13] on button "button" at bounding box center [794, 17] width 46 height 35
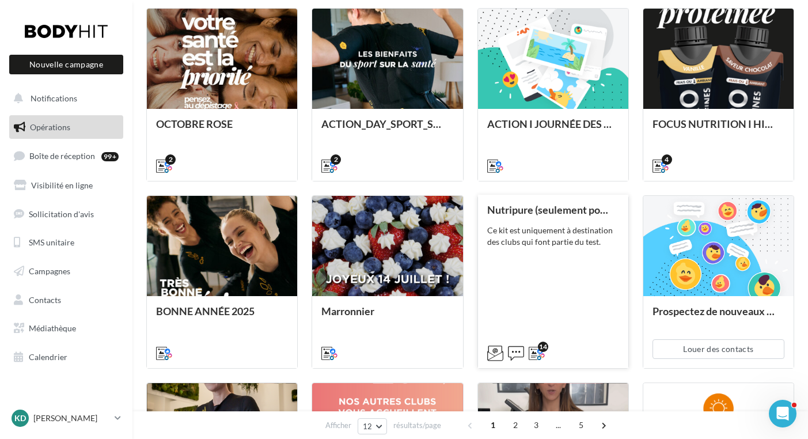
scroll to position [0, 0]
